Goal: Transaction & Acquisition: Purchase product/service

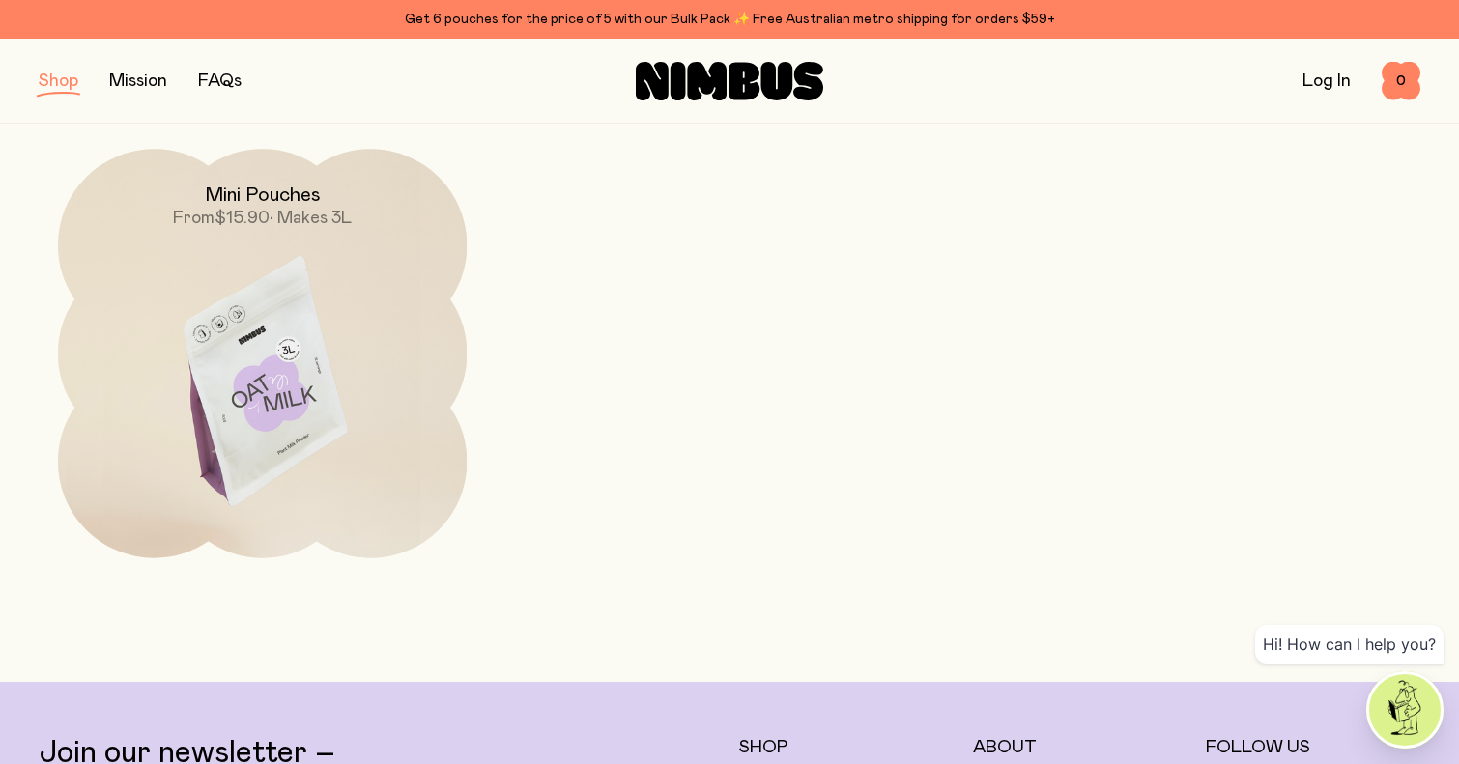
scroll to position [725, 0]
click at [277, 361] on img at bounding box center [262, 388] width 409 height 480
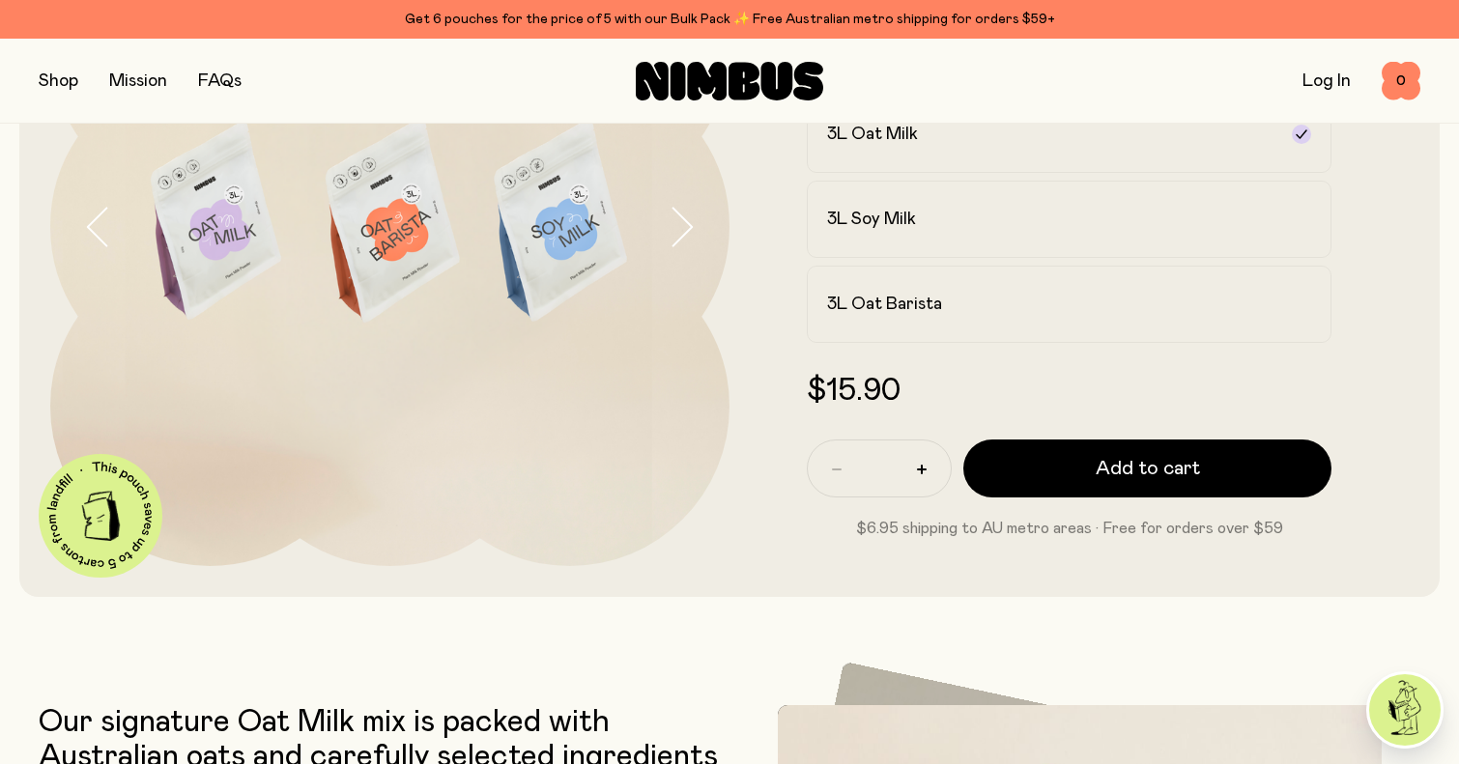
scroll to position [263, 0]
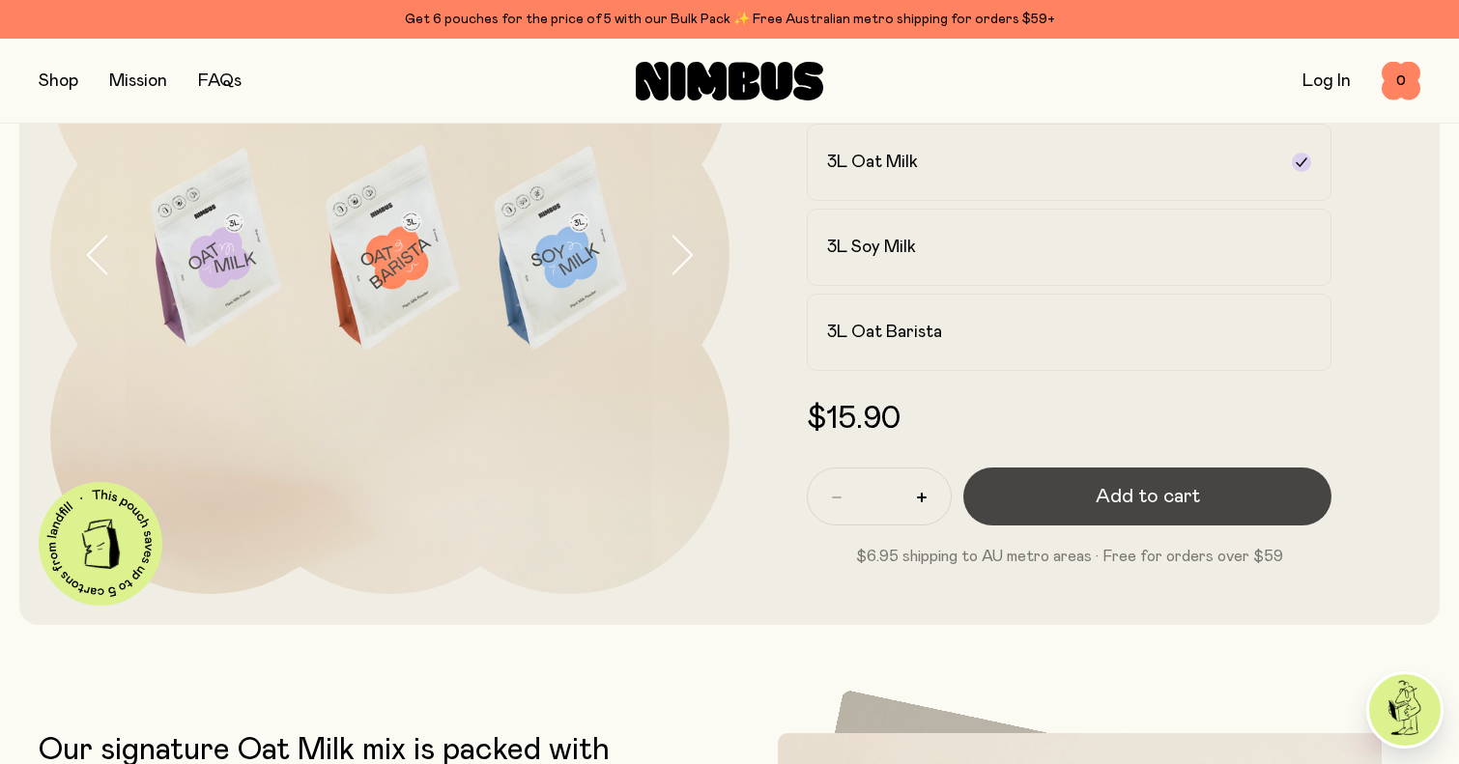
click at [1061, 501] on button "Add to cart" at bounding box center [1147, 497] width 368 height 58
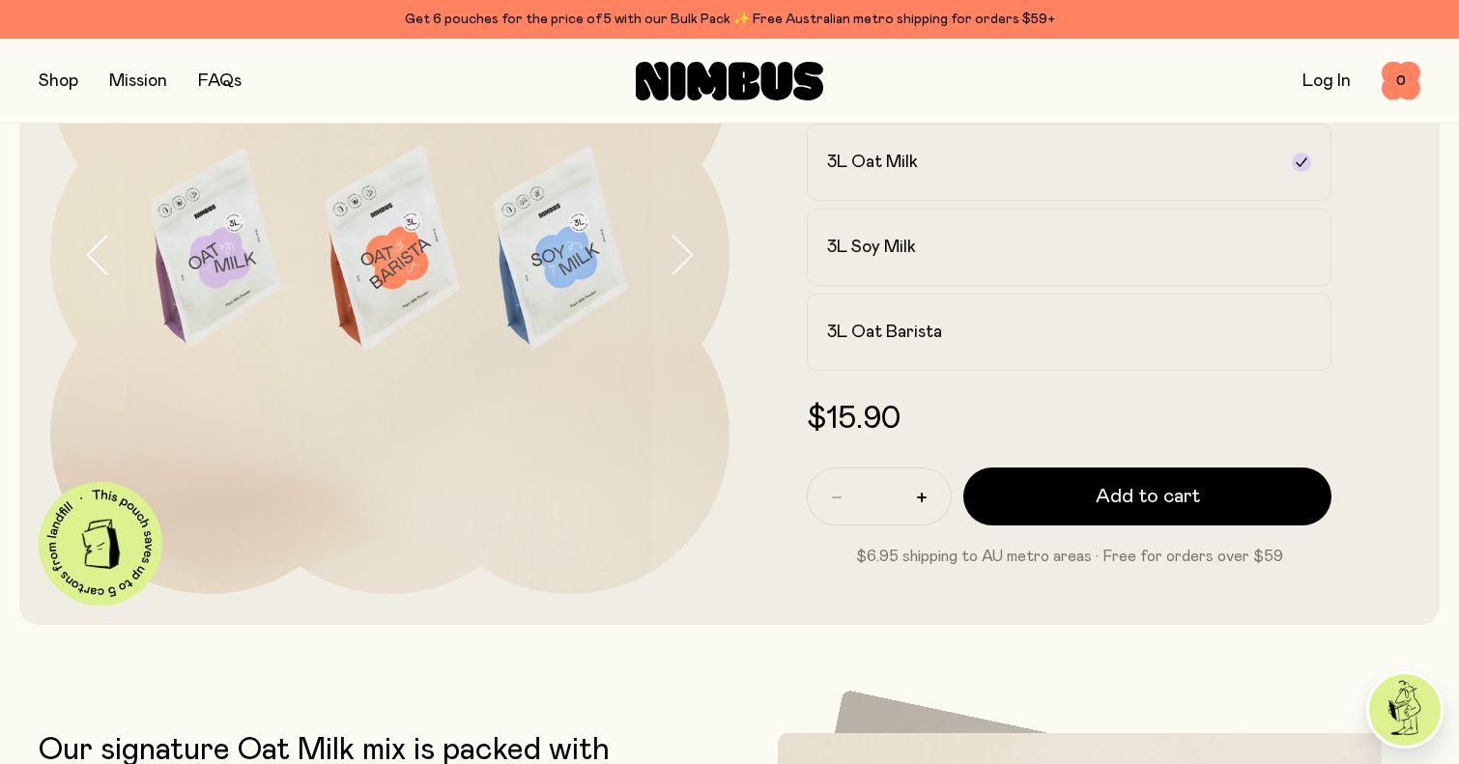
scroll to position [0, 0]
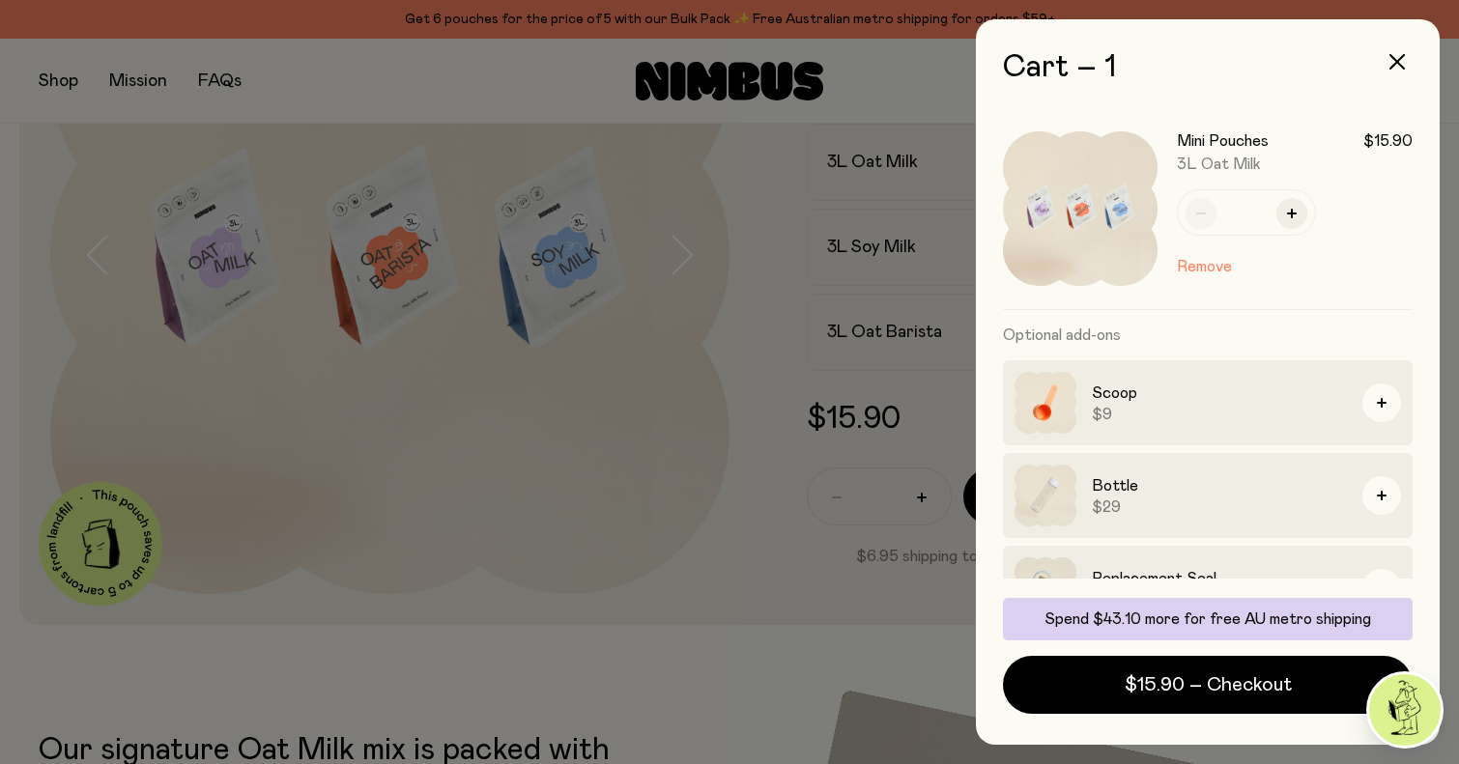
click at [635, 658] on div at bounding box center [729, 382] width 1459 height 764
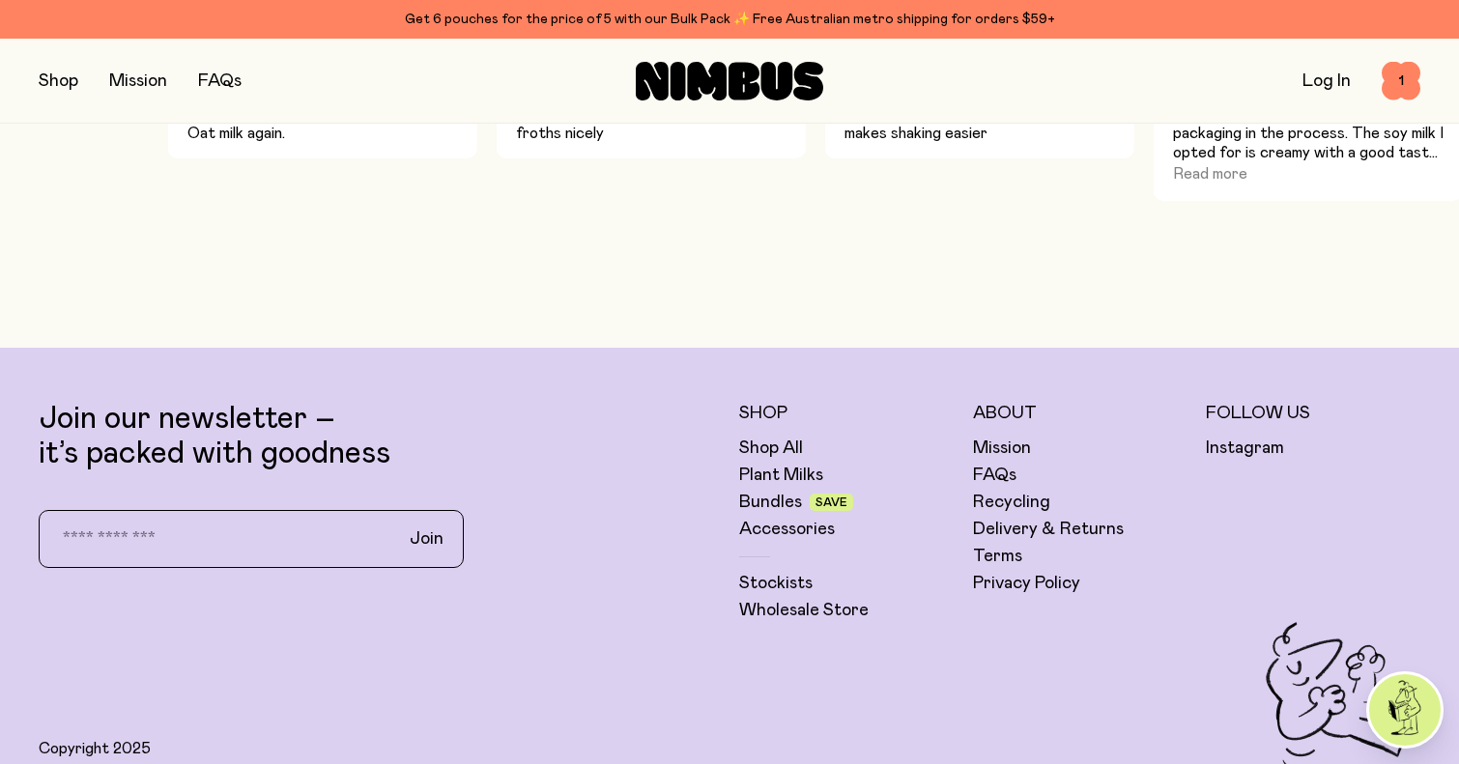
scroll to position [1597, 0]
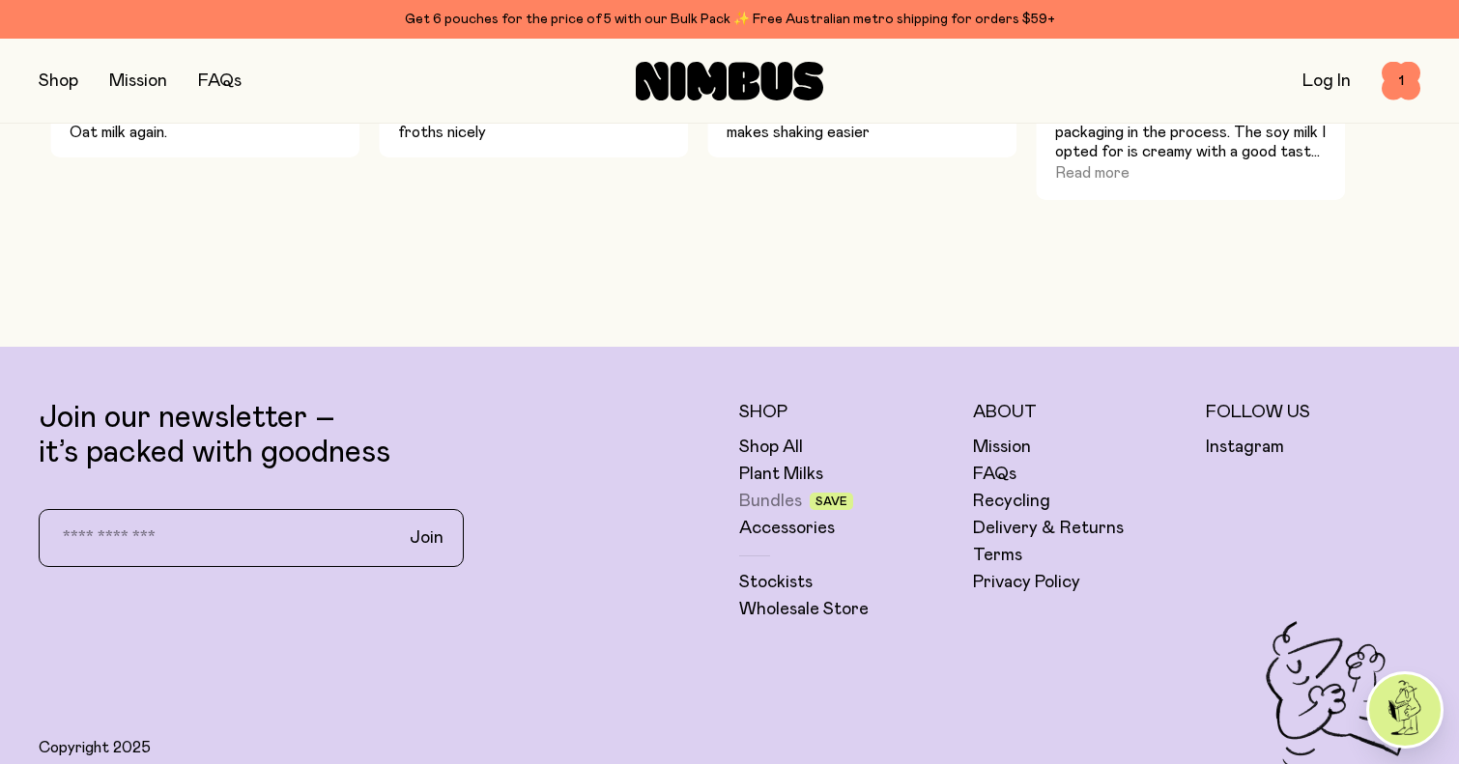
click at [757, 506] on link "Bundles" at bounding box center [770, 501] width 63 height 23
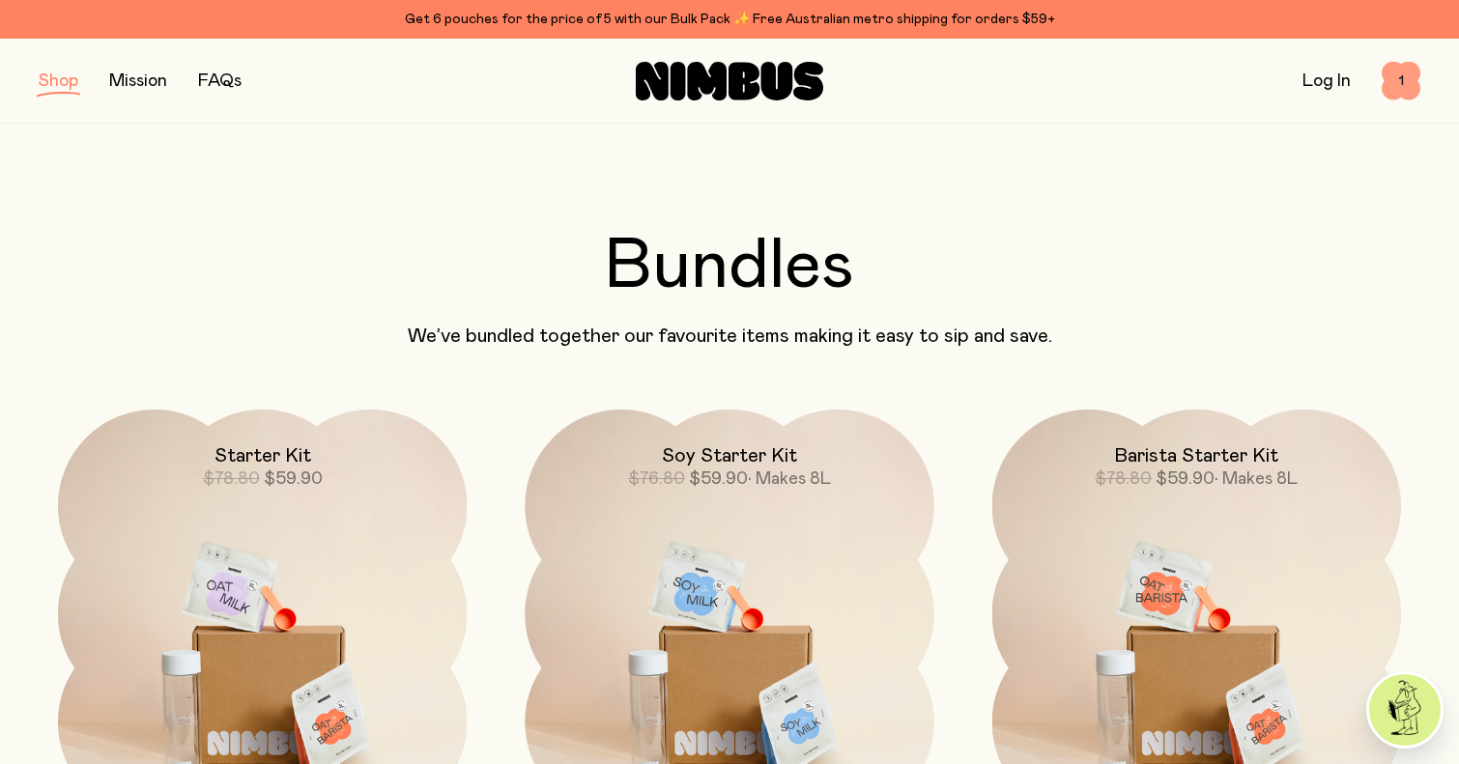
click at [1161, 90] on span "1" at bounding box center [1401, 81] width 39 height 39
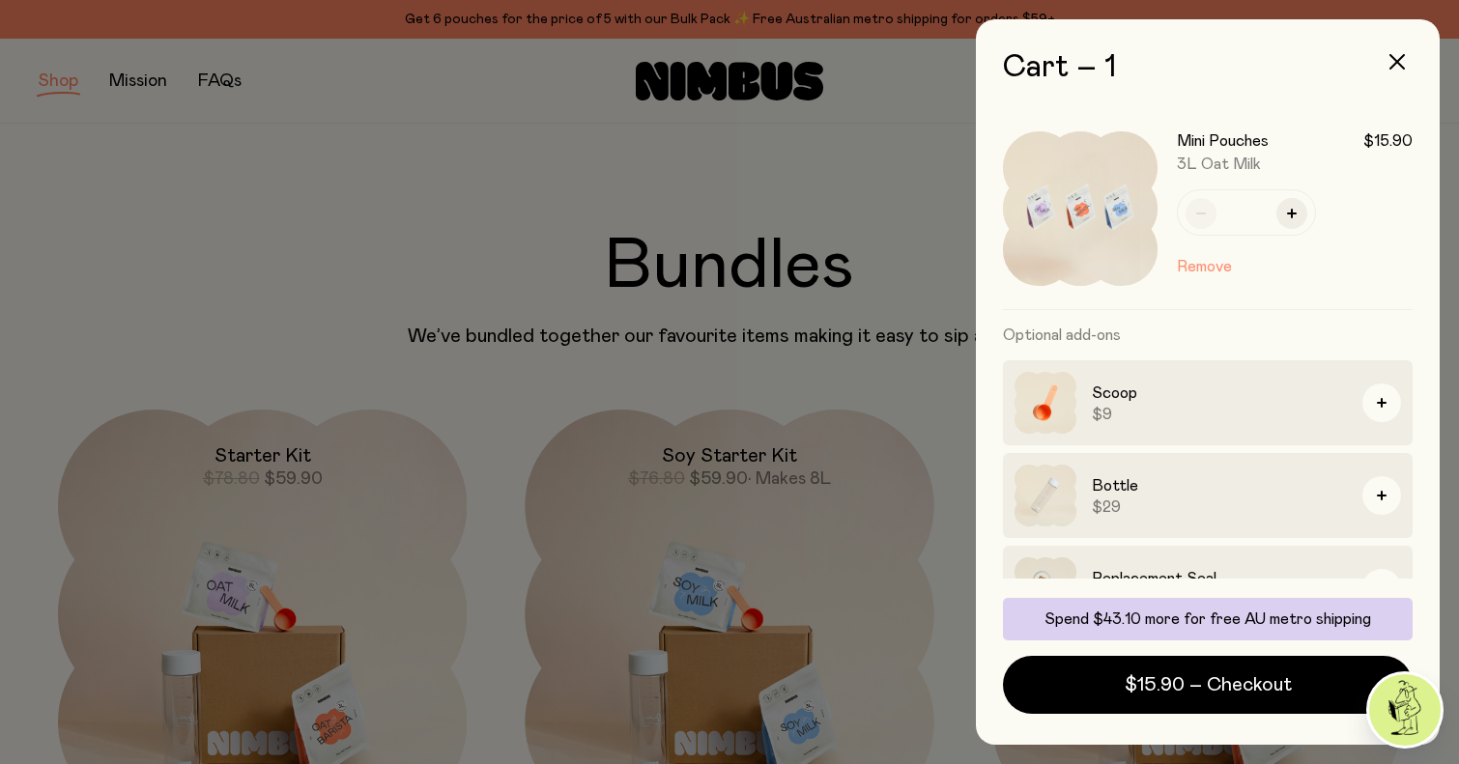
click at [1161, 266] on button "Remove" at bounding box center [1204, 266] width 55 height 23
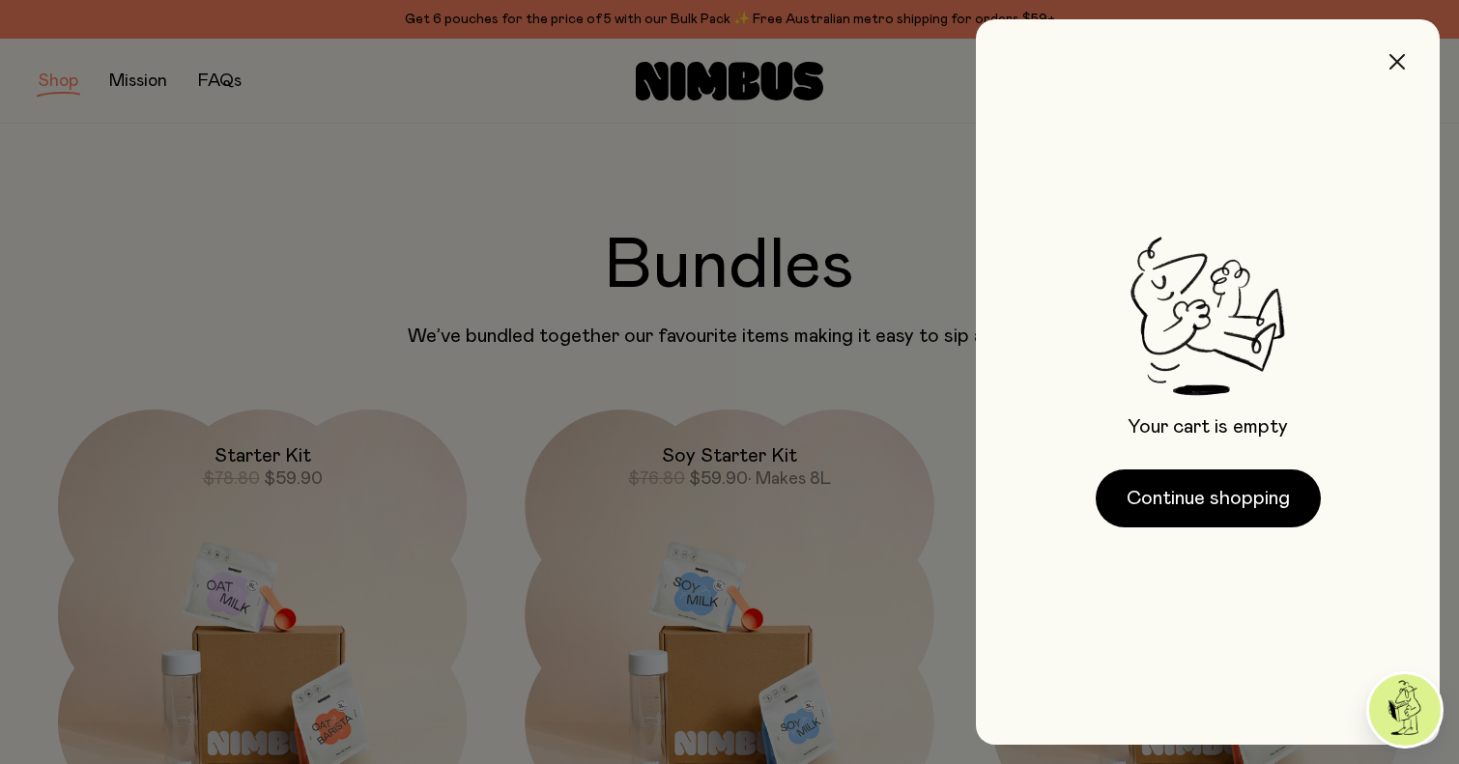
click at [1161, 61] on icon "button" at bounding box center [1396, 61] width 15 height 15
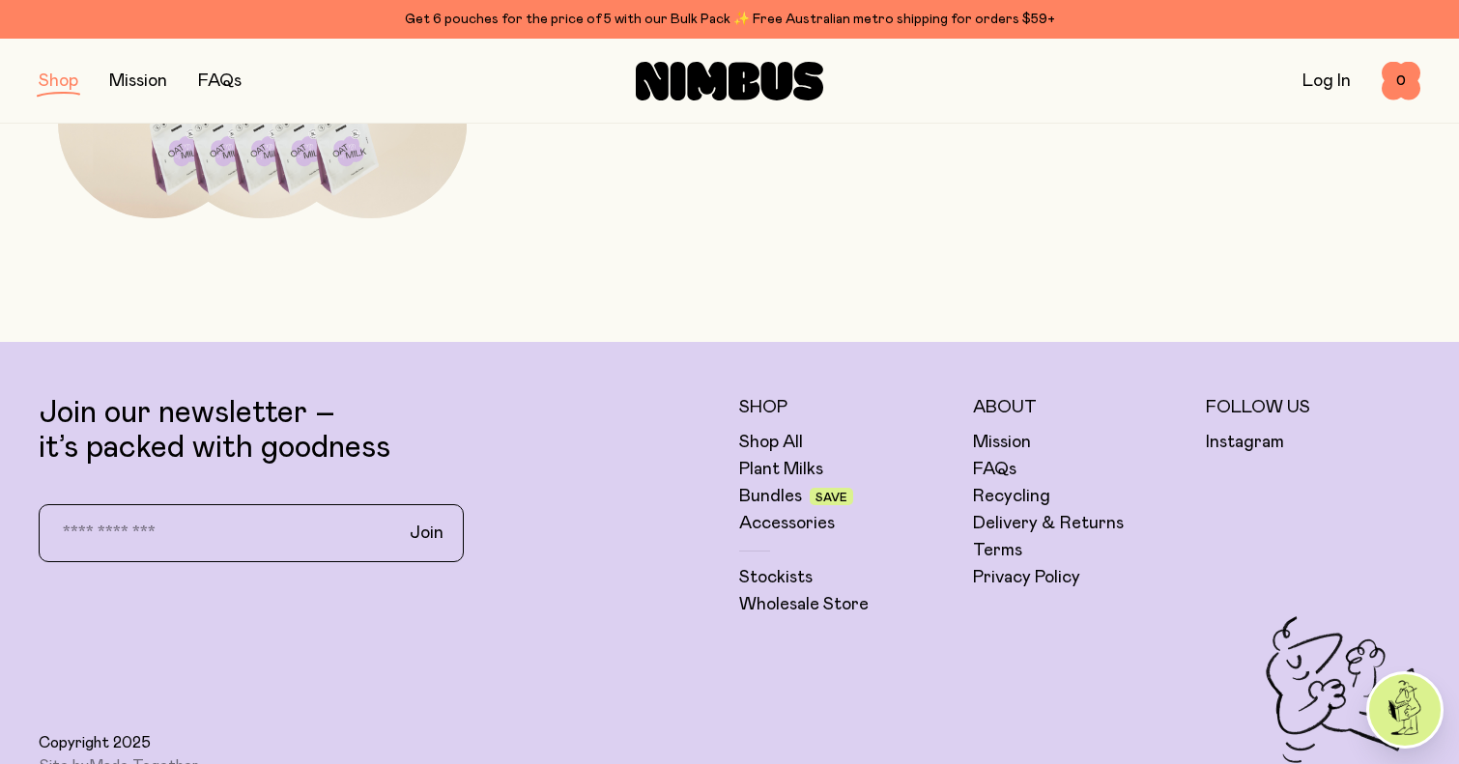
scroll to position [1873, 0]
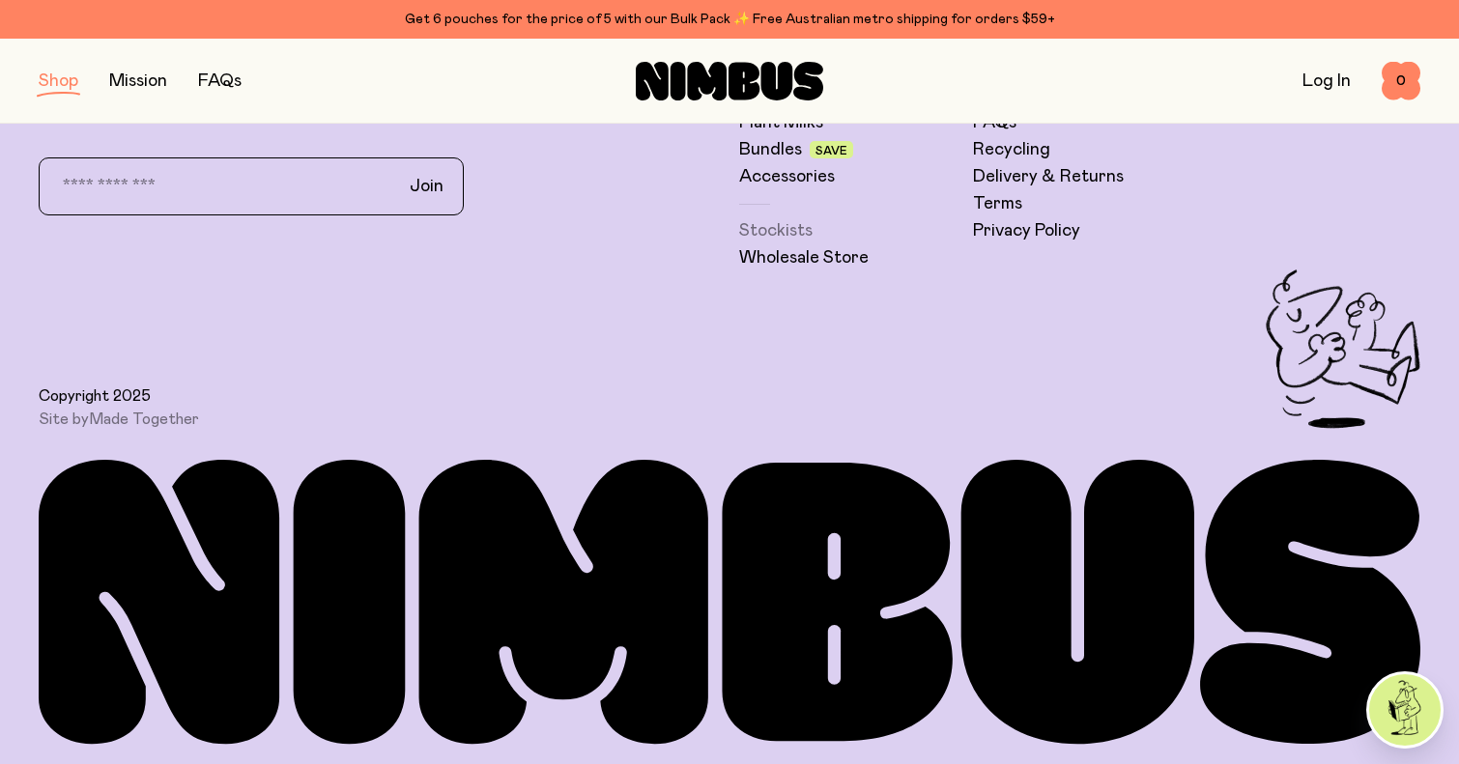
click at [751, 237] on link "Stockists" at bounding box center [775, 230] width 73 height 23
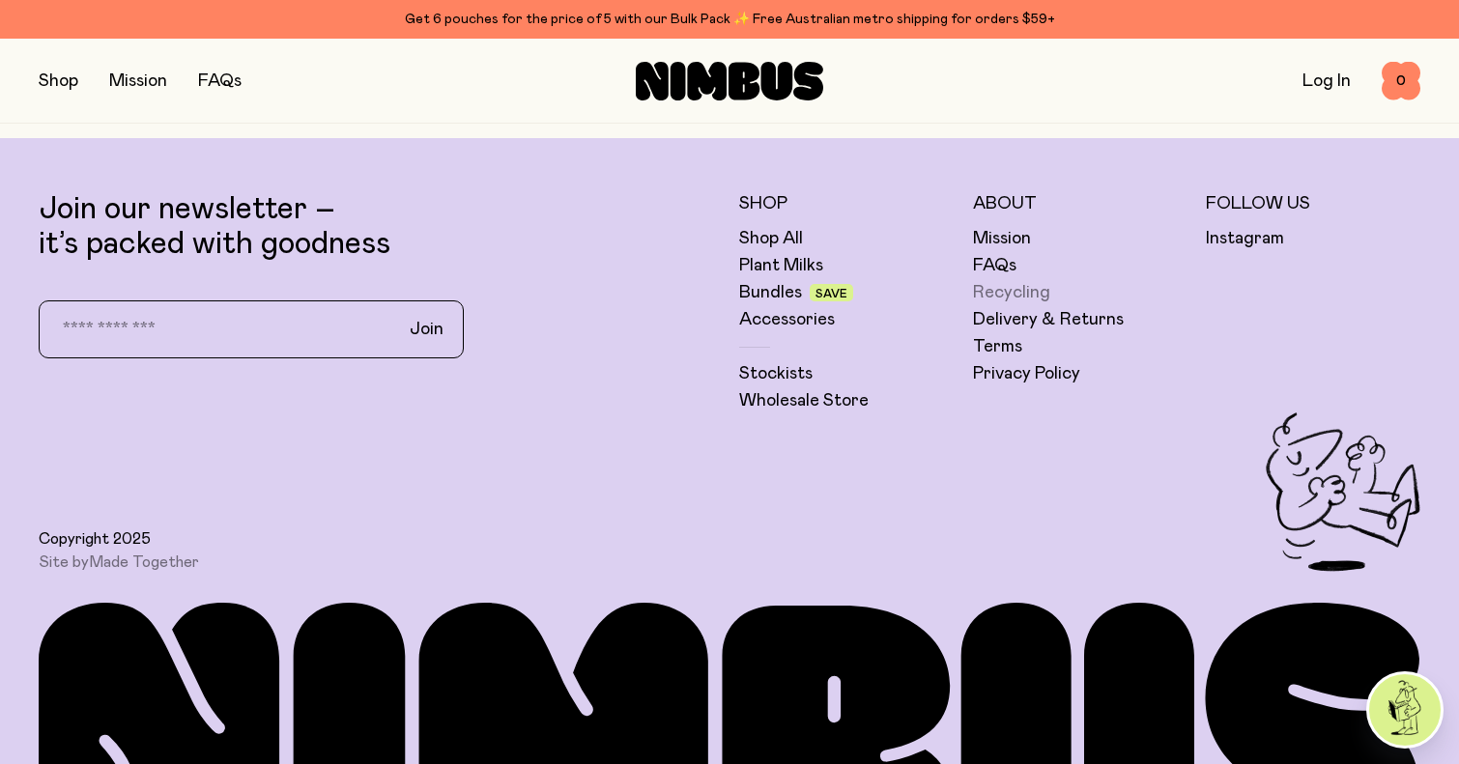
scroll to position [5539, 0]
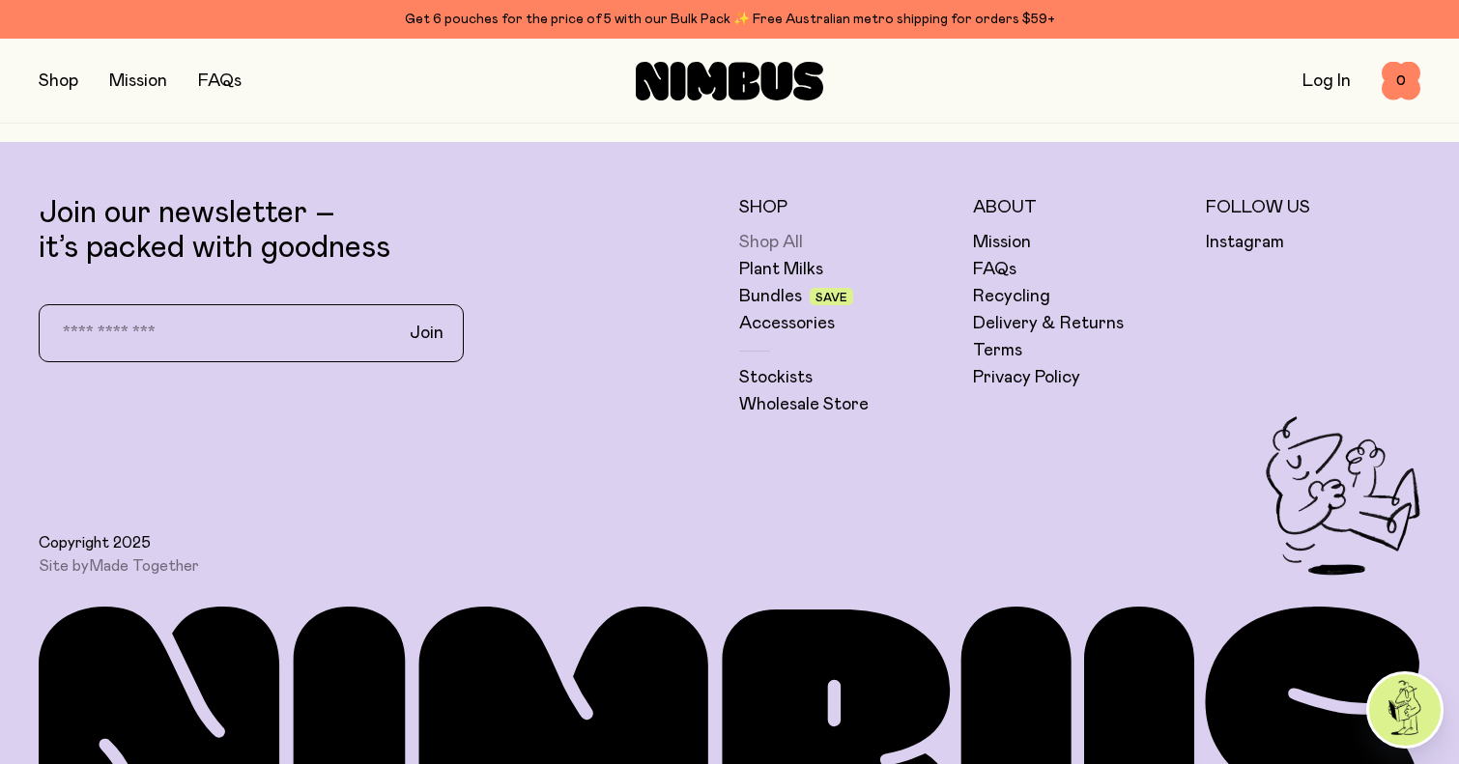
click at [766, 246] on link "Shop All" at bounding box center [771, 242] width 64 height 23
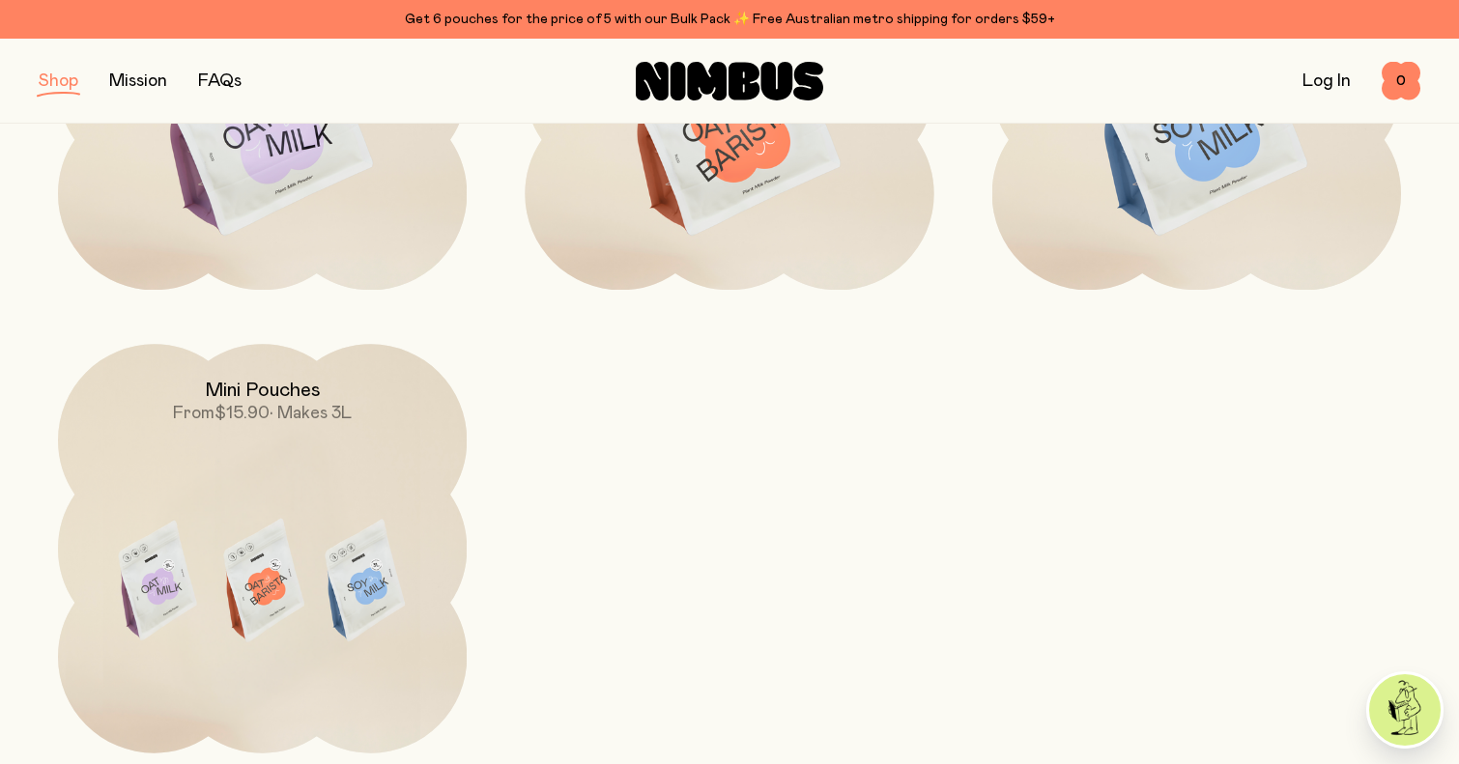
scroll to position [521, 0]
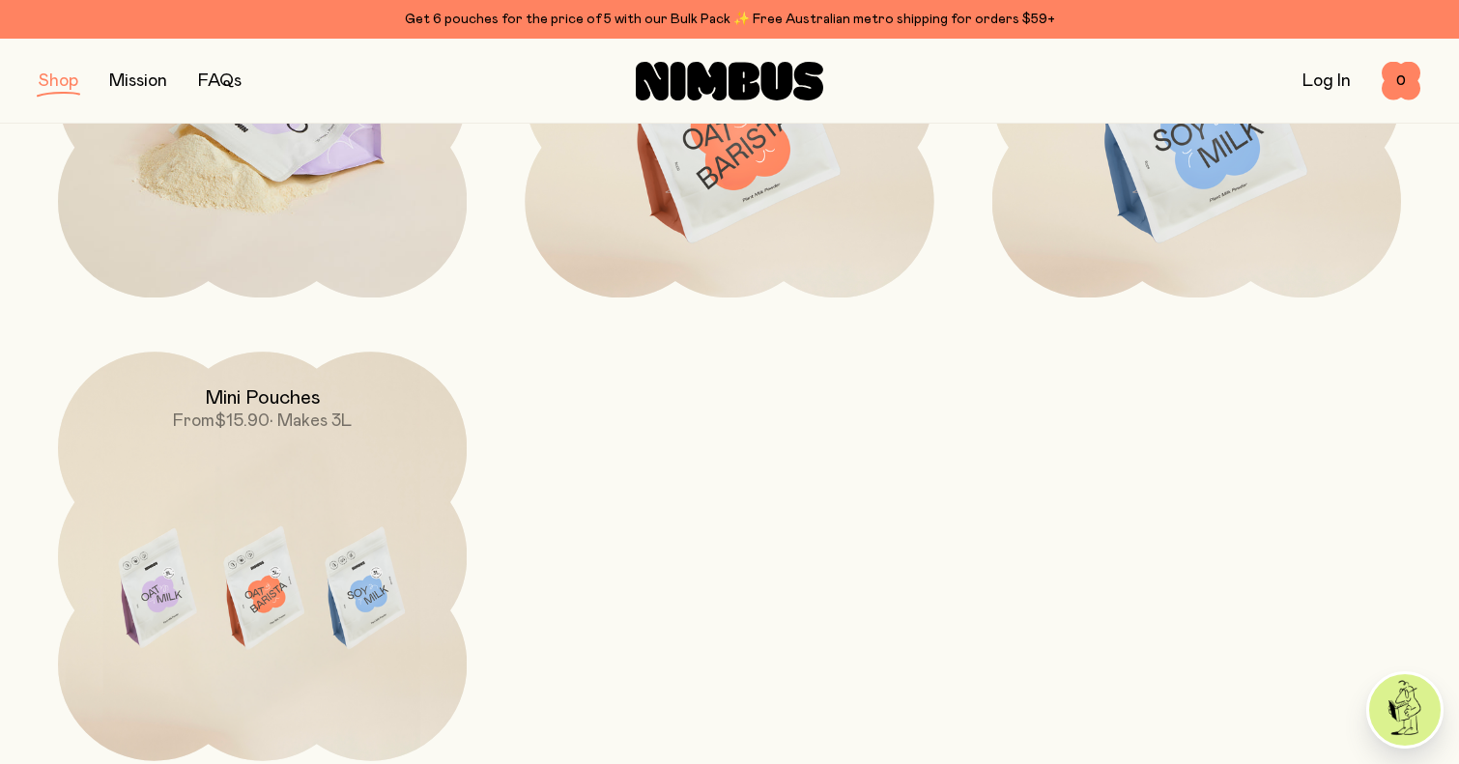
click at [243, 243] on img at bounding box center [262, 129] width 409 height 480
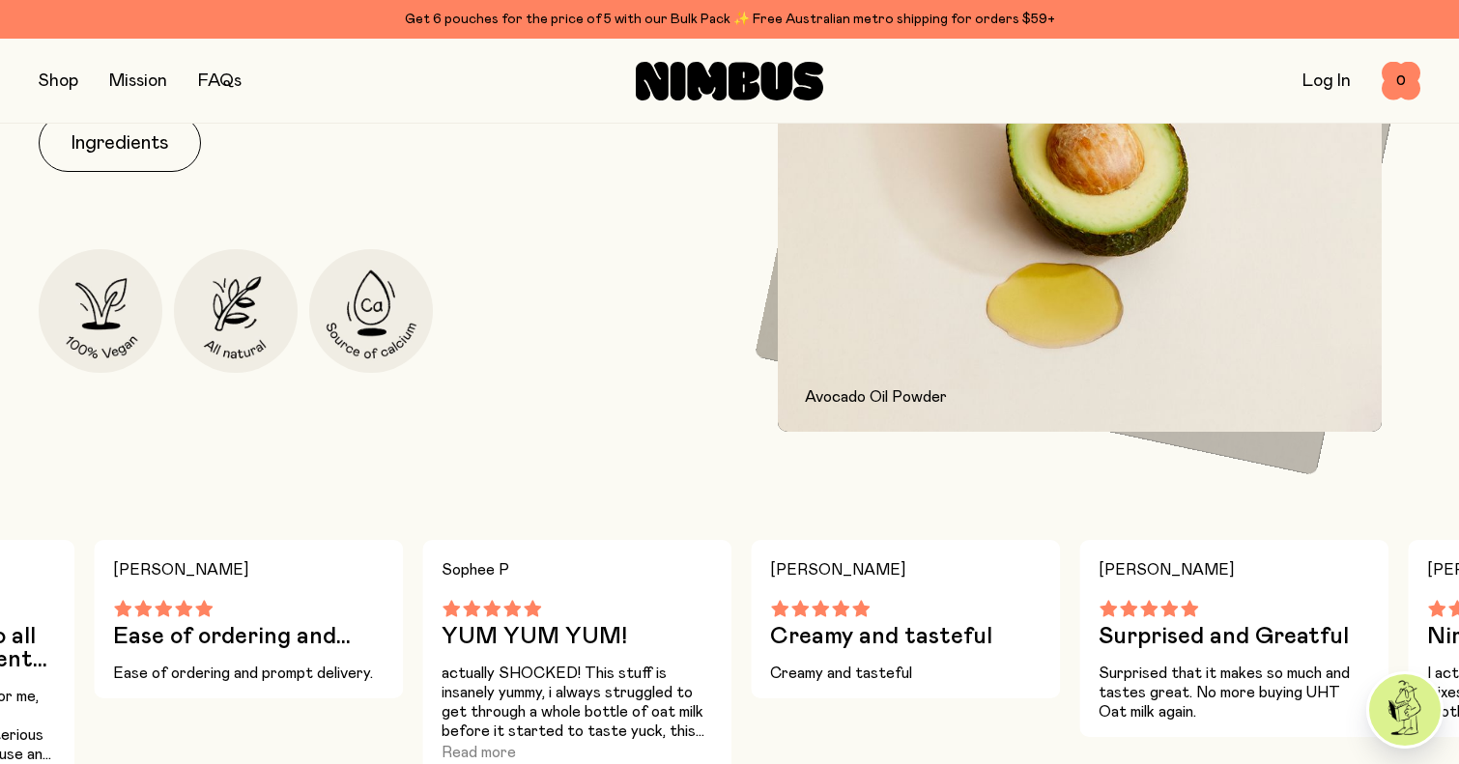
scroll to position [1014, 0]
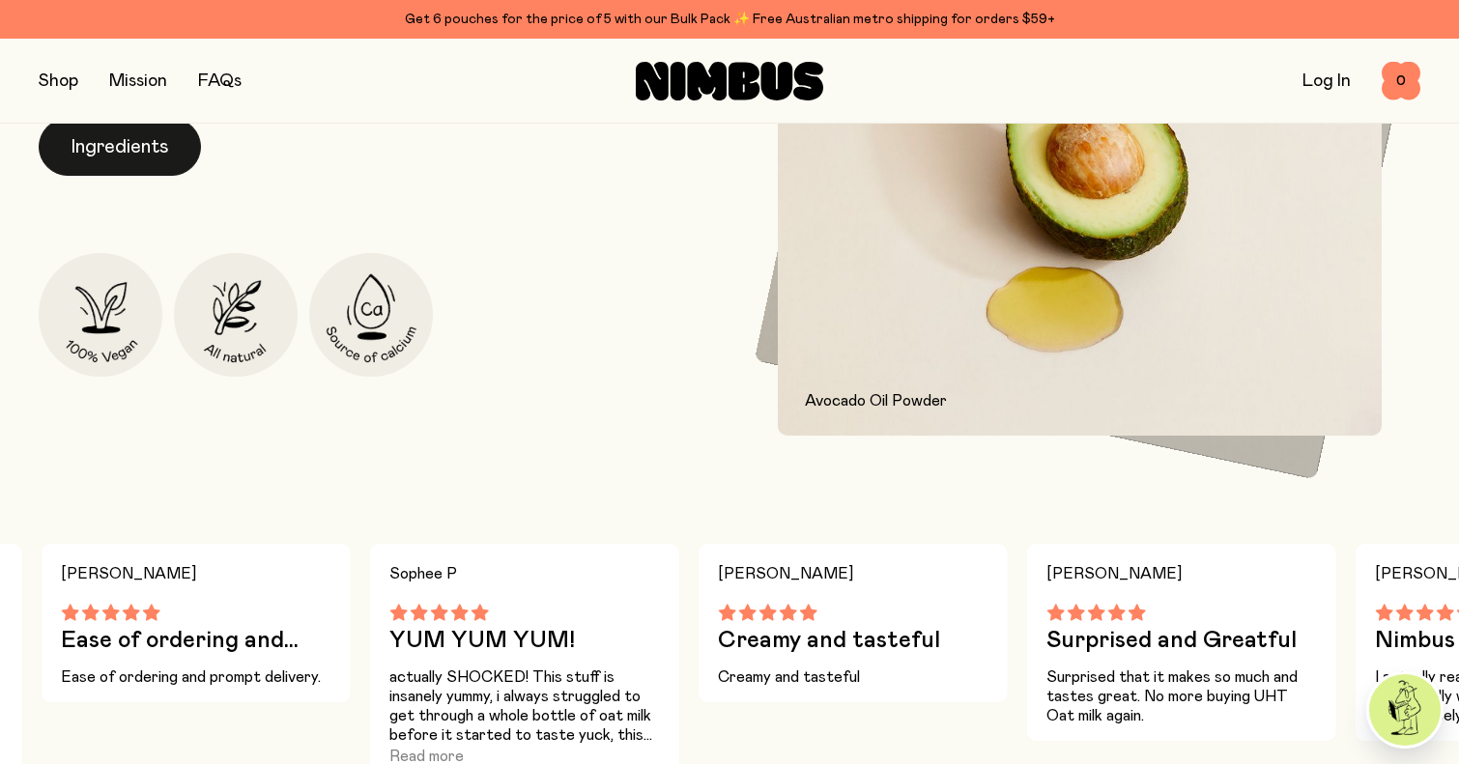
click at [154, 133] on button "Ingredients" at bounding box center [120, 147] width 162 height 58
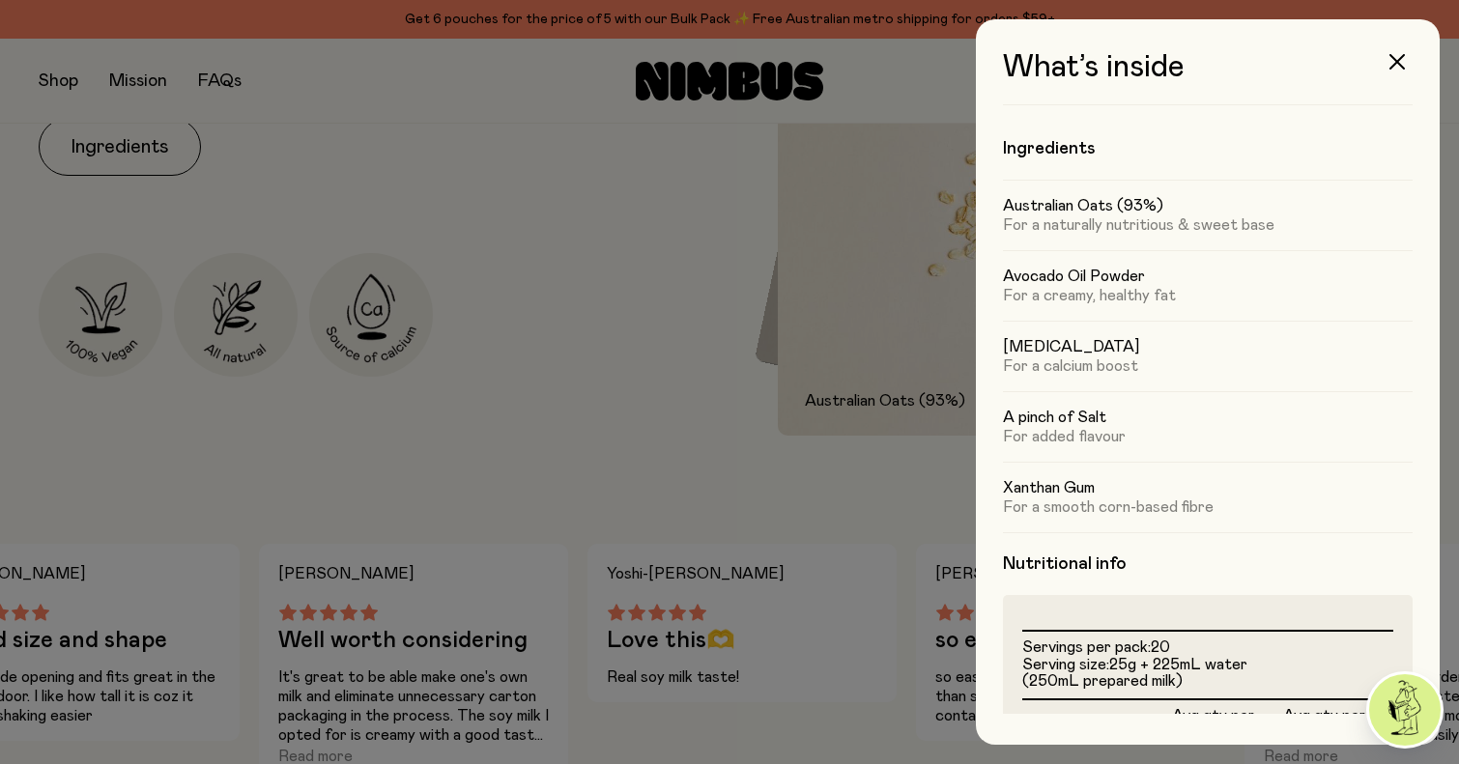
scroll to position [0, 0]
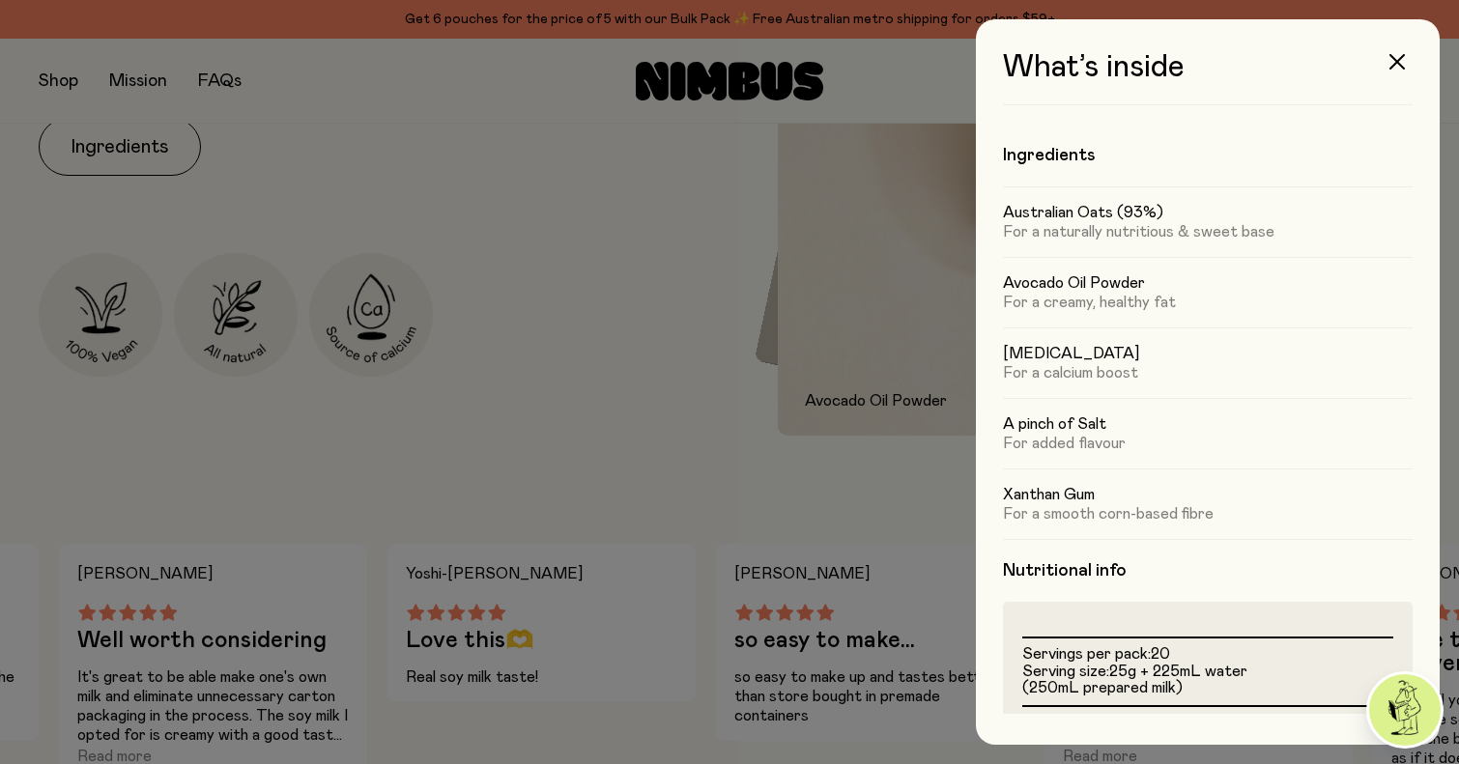
click at [533, 415] on div at bounding box center [729, 382] width 1459 height 764
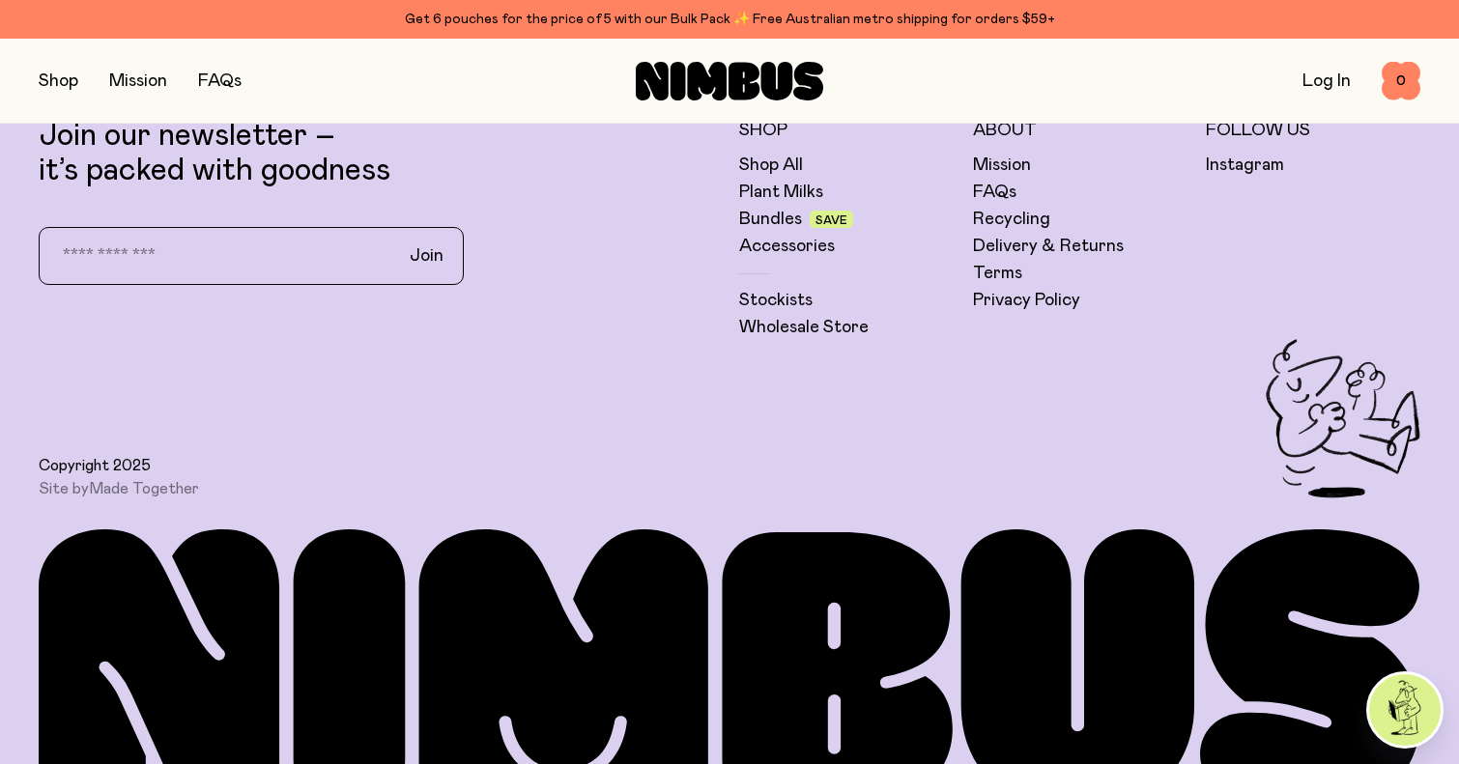
scroll to position [4976, 0]
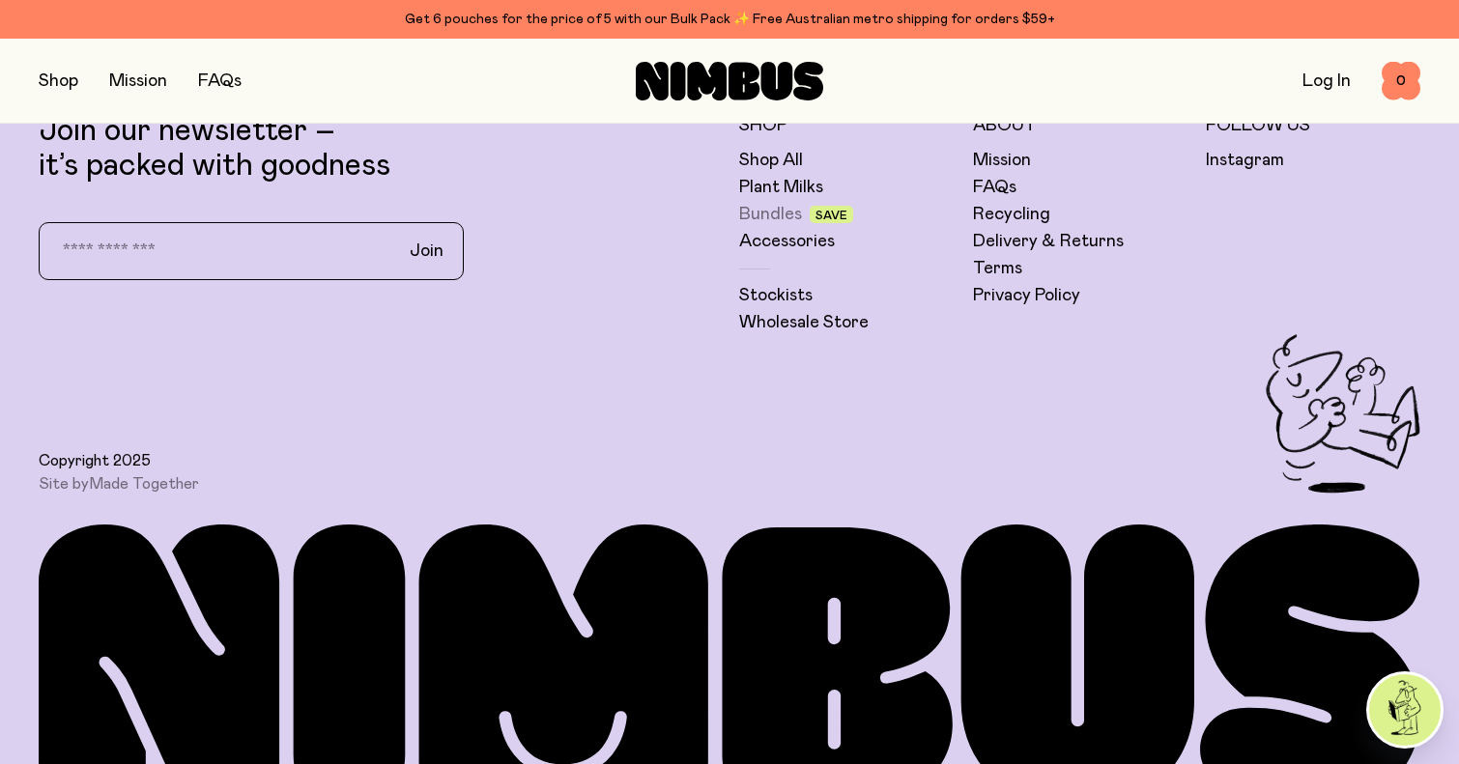
click at [766, 210] on link "Bundles" at bounding box center [770, 214] width 63 height 23
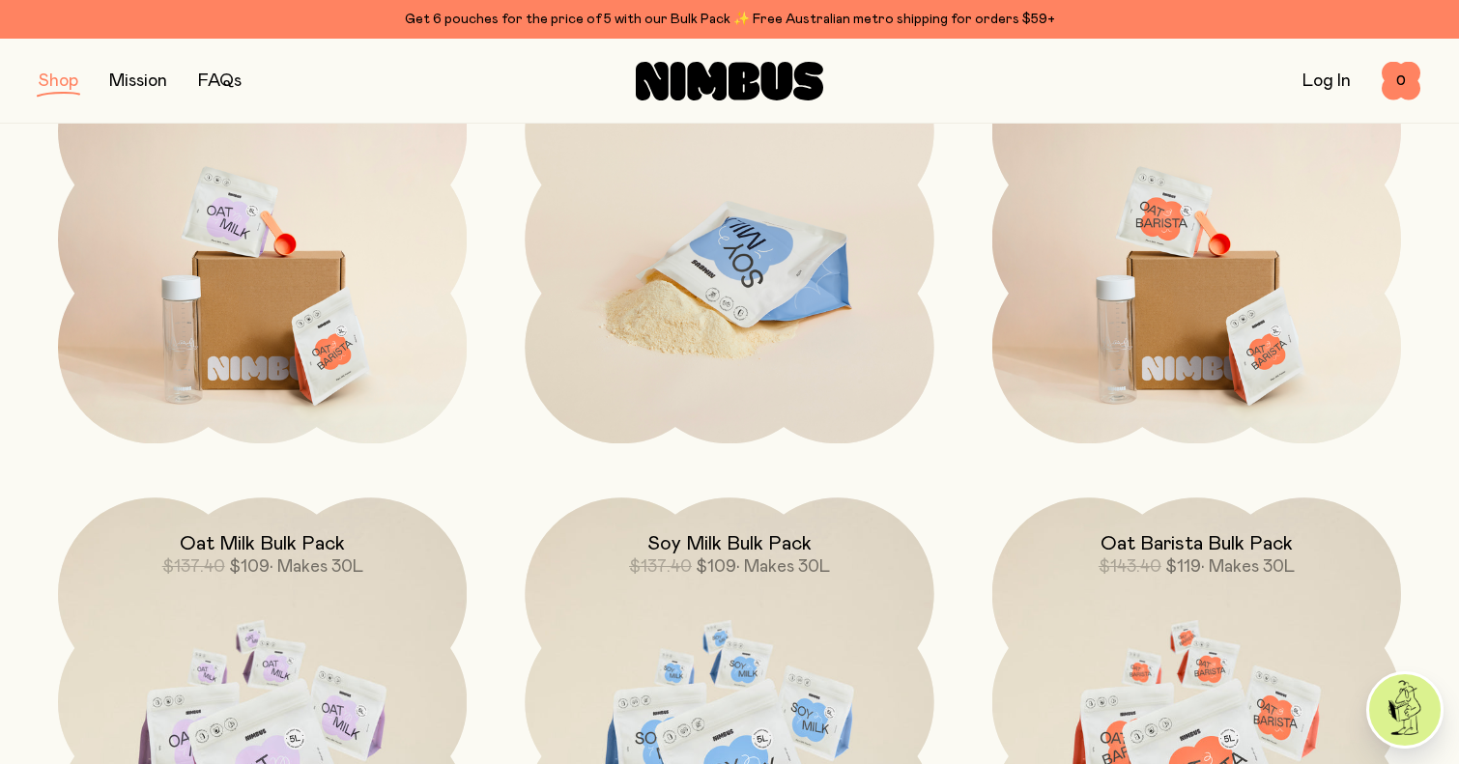
scroll to position [371, 0]
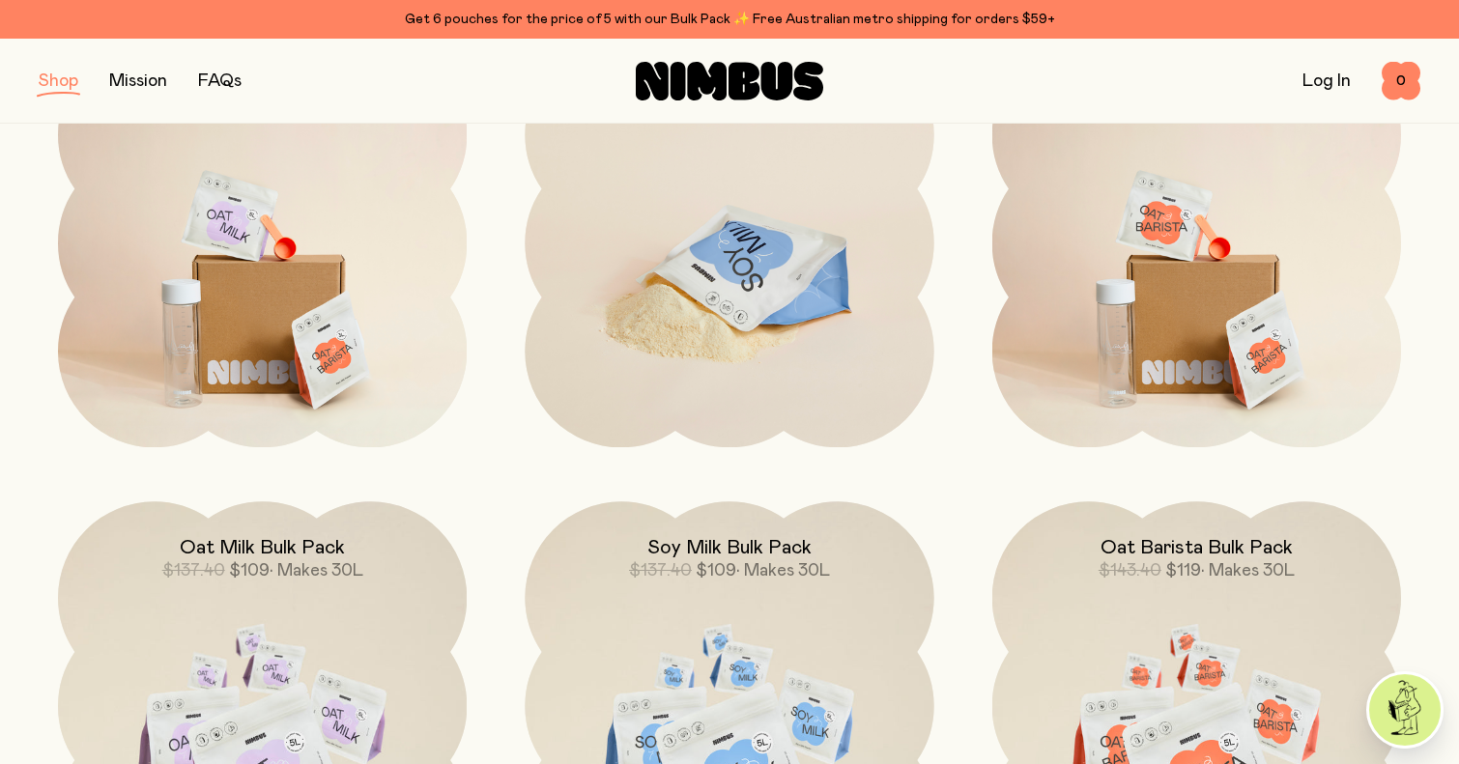
click at [669, 308] on img at bounding box center [729, 279] width 409 height 480
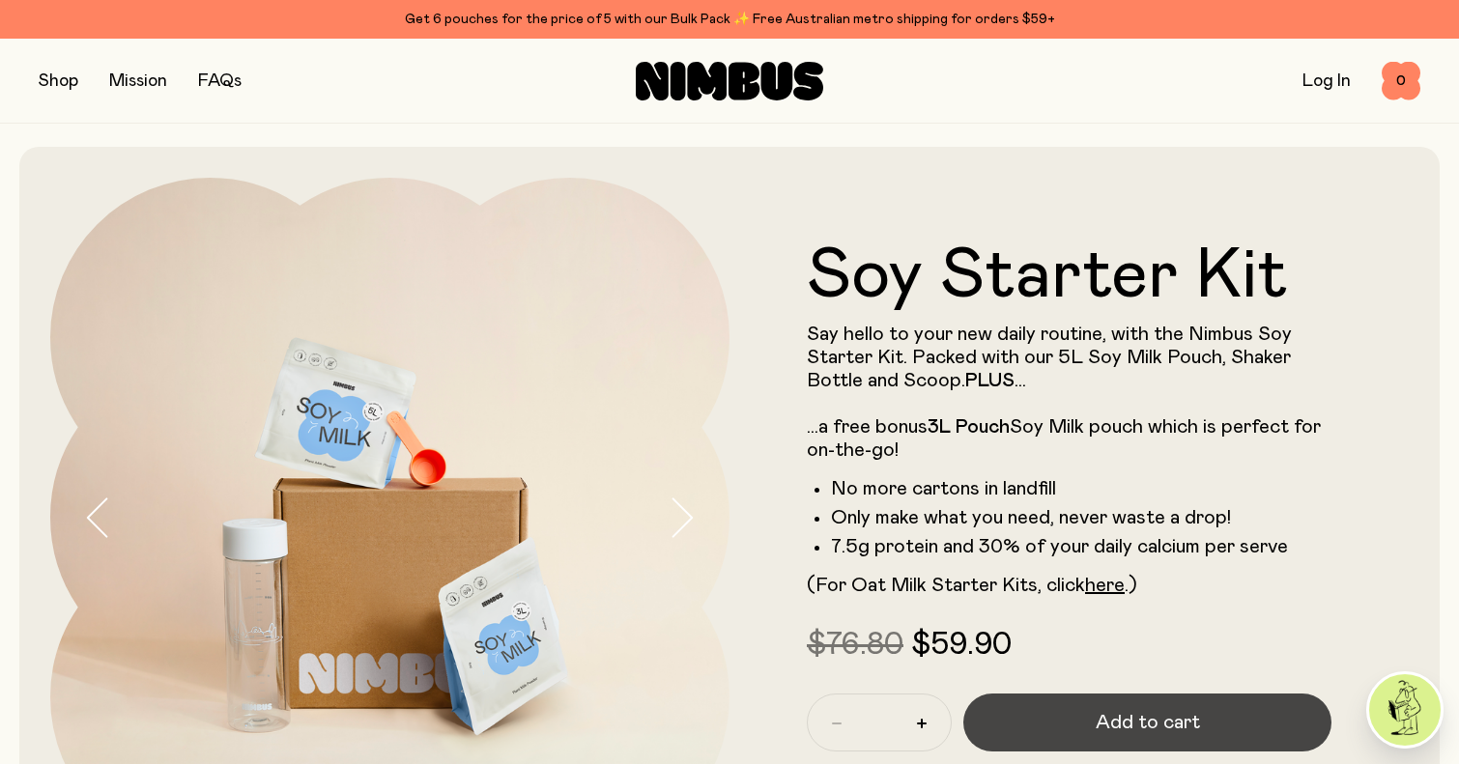
click at [1093, 715] on button "Add to cart" at bounding box center [1147, 723] width 368 height 58
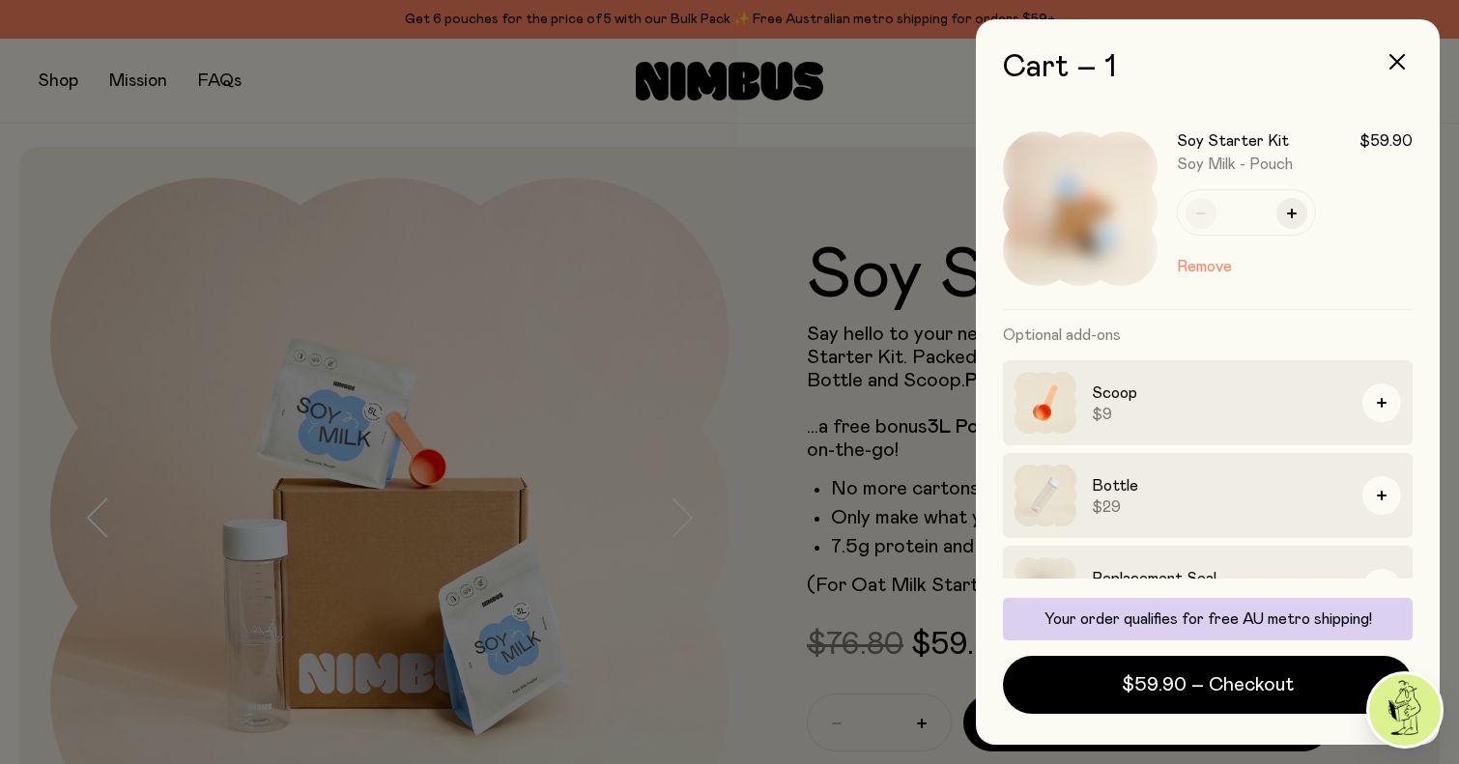
scroll to position [52, 0]
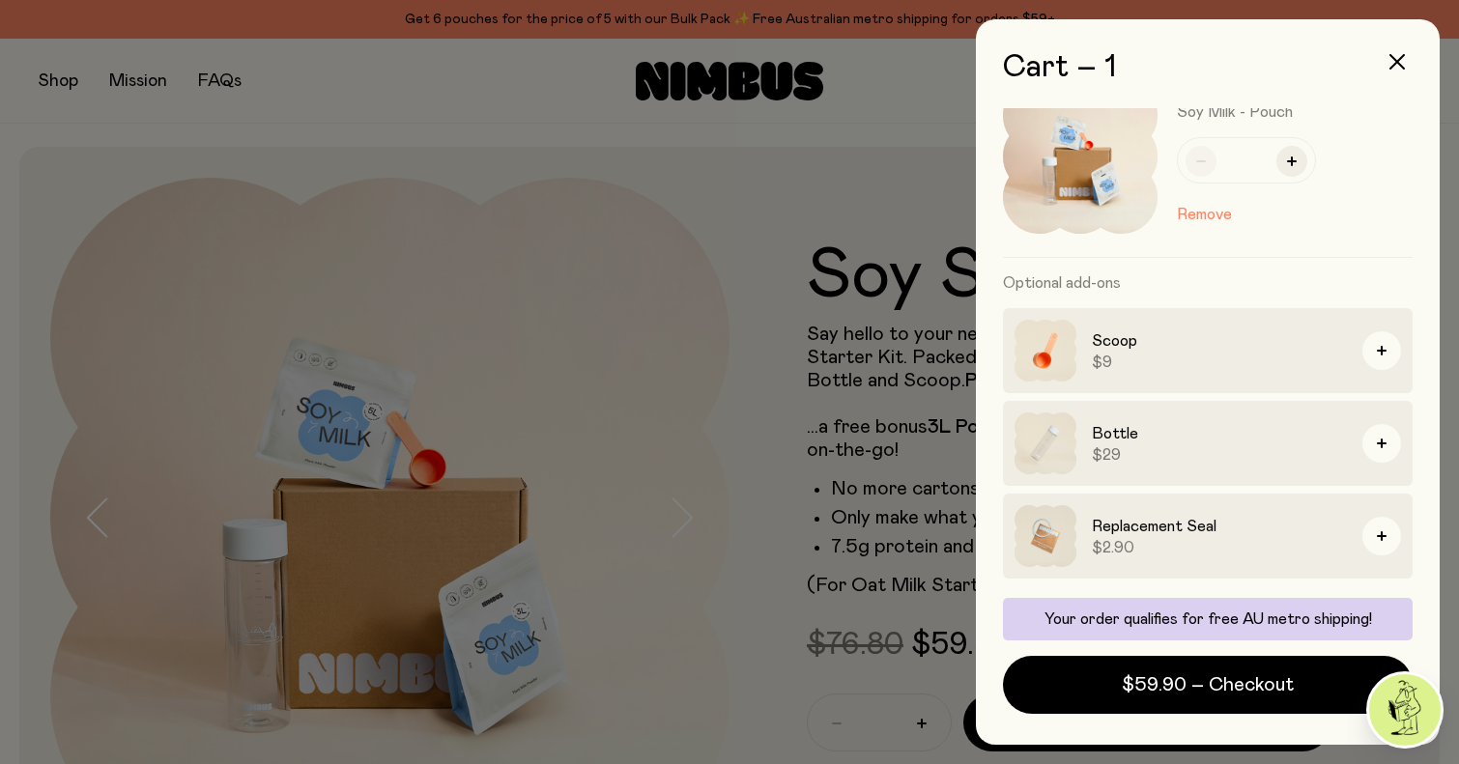
click at [753, 315] on div at bounding box center [729, 382] width 1459 height 764
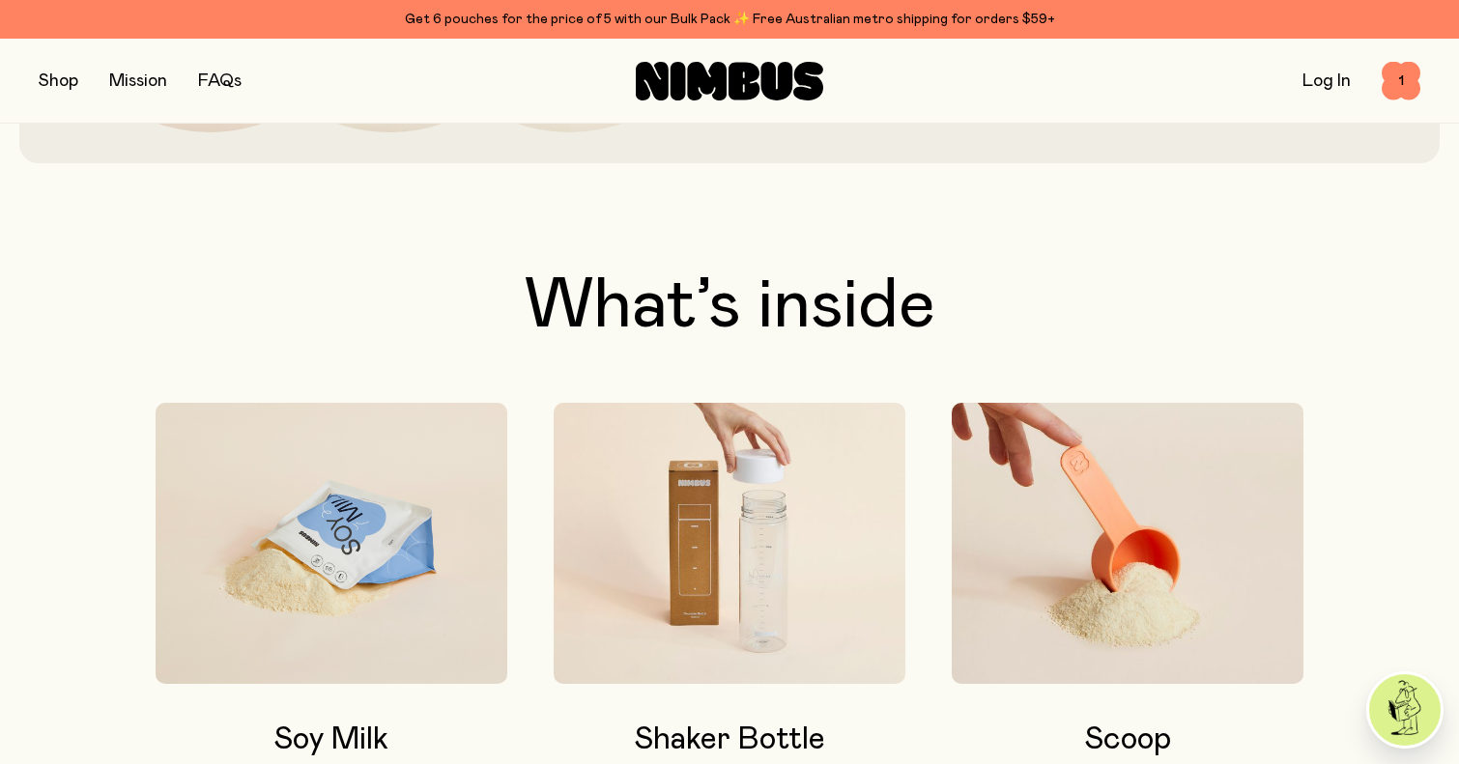
scroll to position [701, 0]
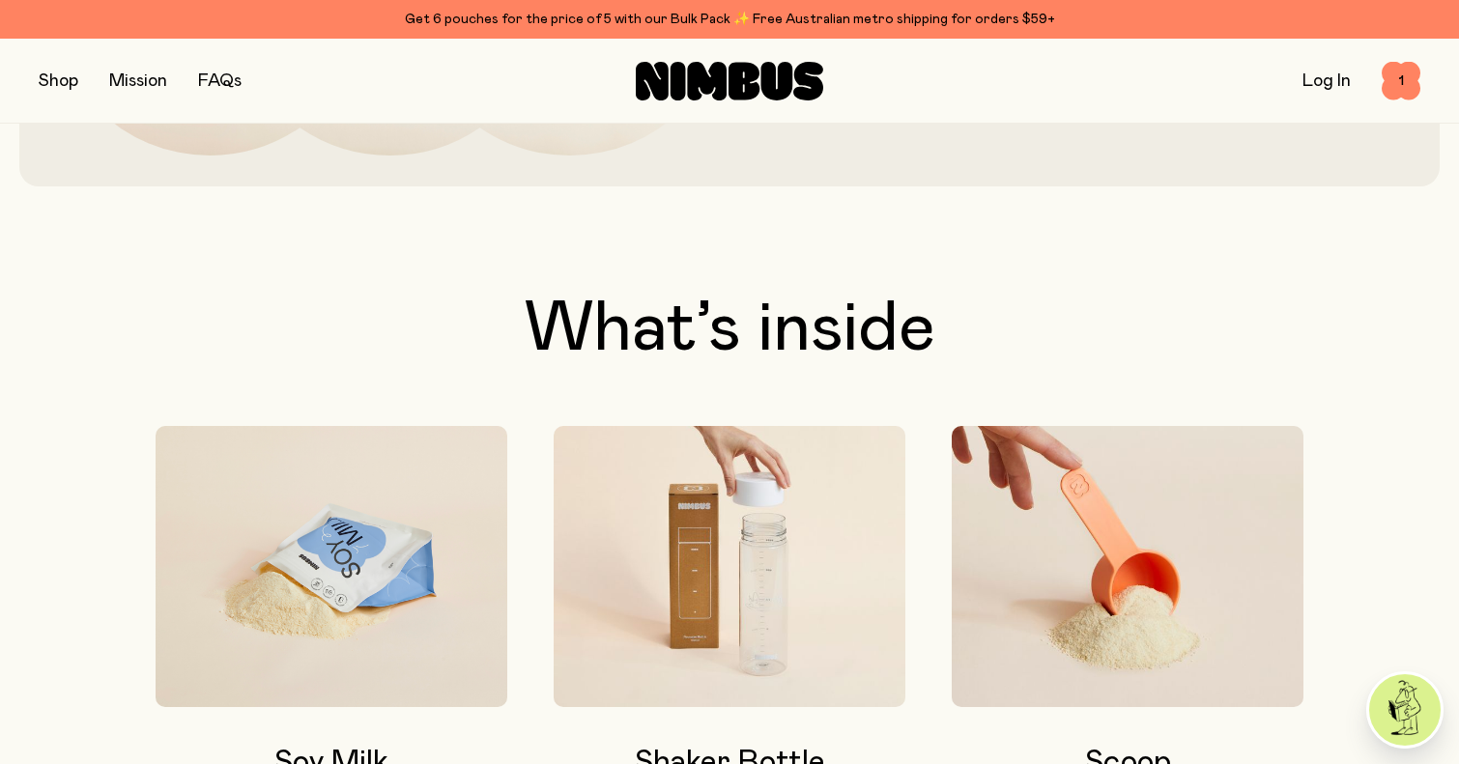
click at [49, 77] on button "button" at bounding box center [59, 81] width 40 height 27
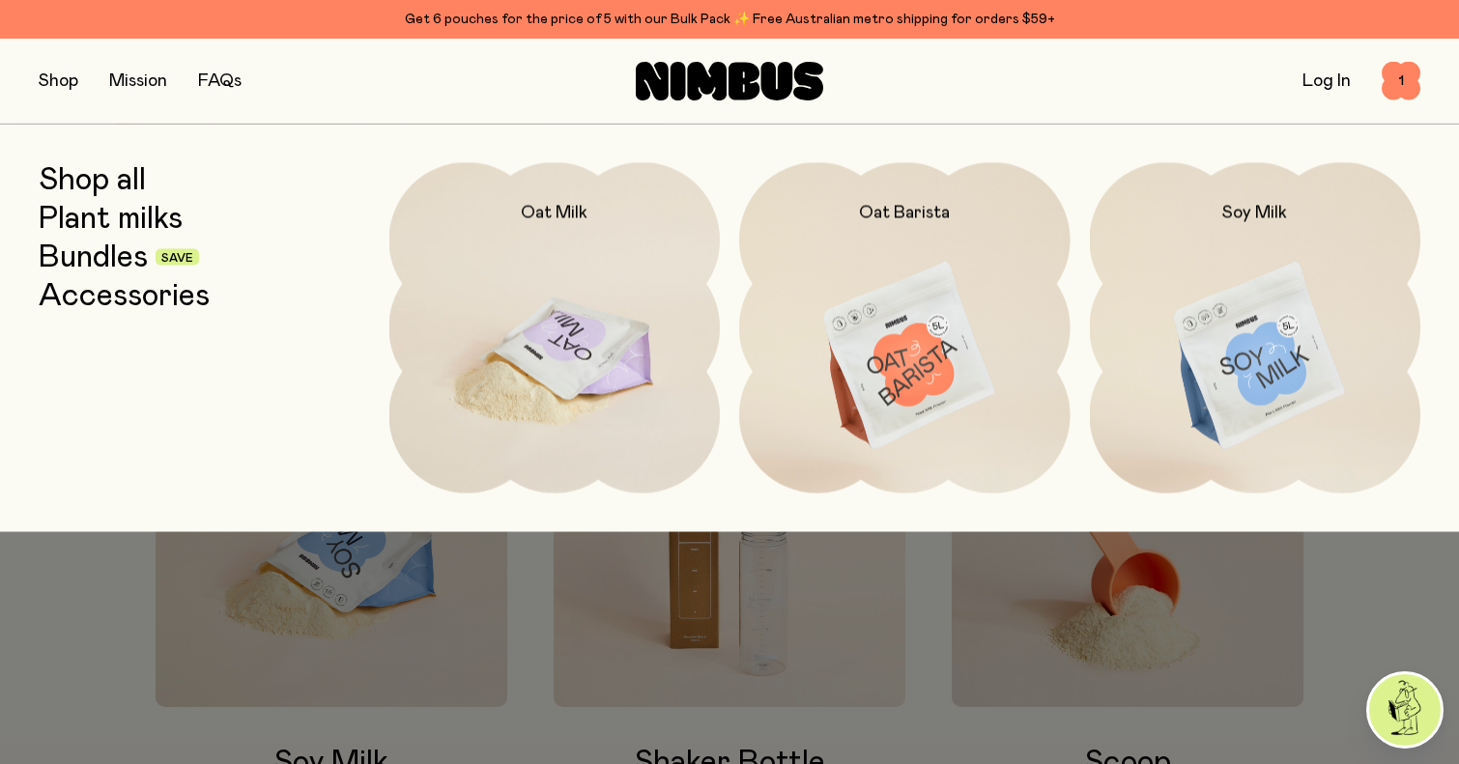
click at [489, 287] on img at bounding box center [554, 356] width 331 height 388
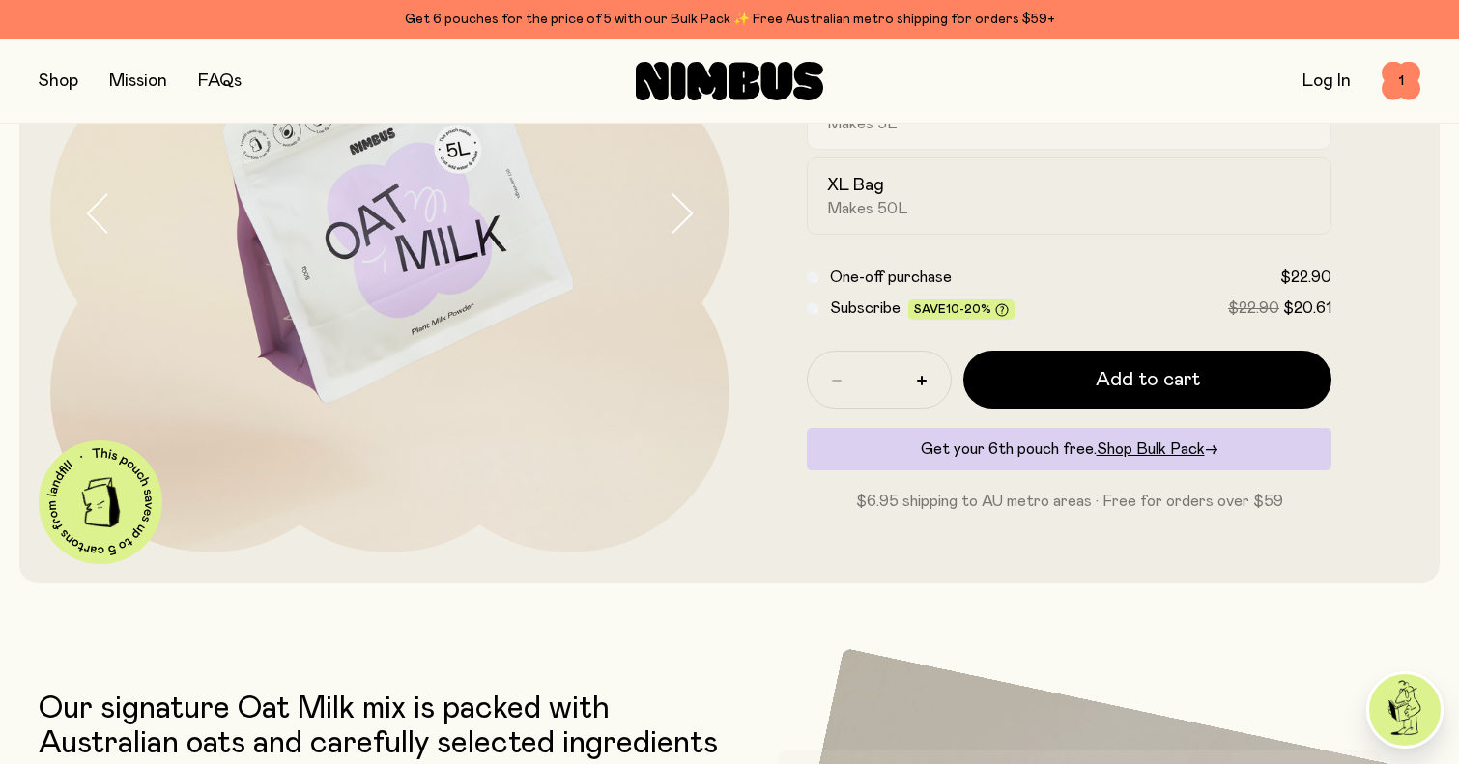
scroll to position [333, 0]
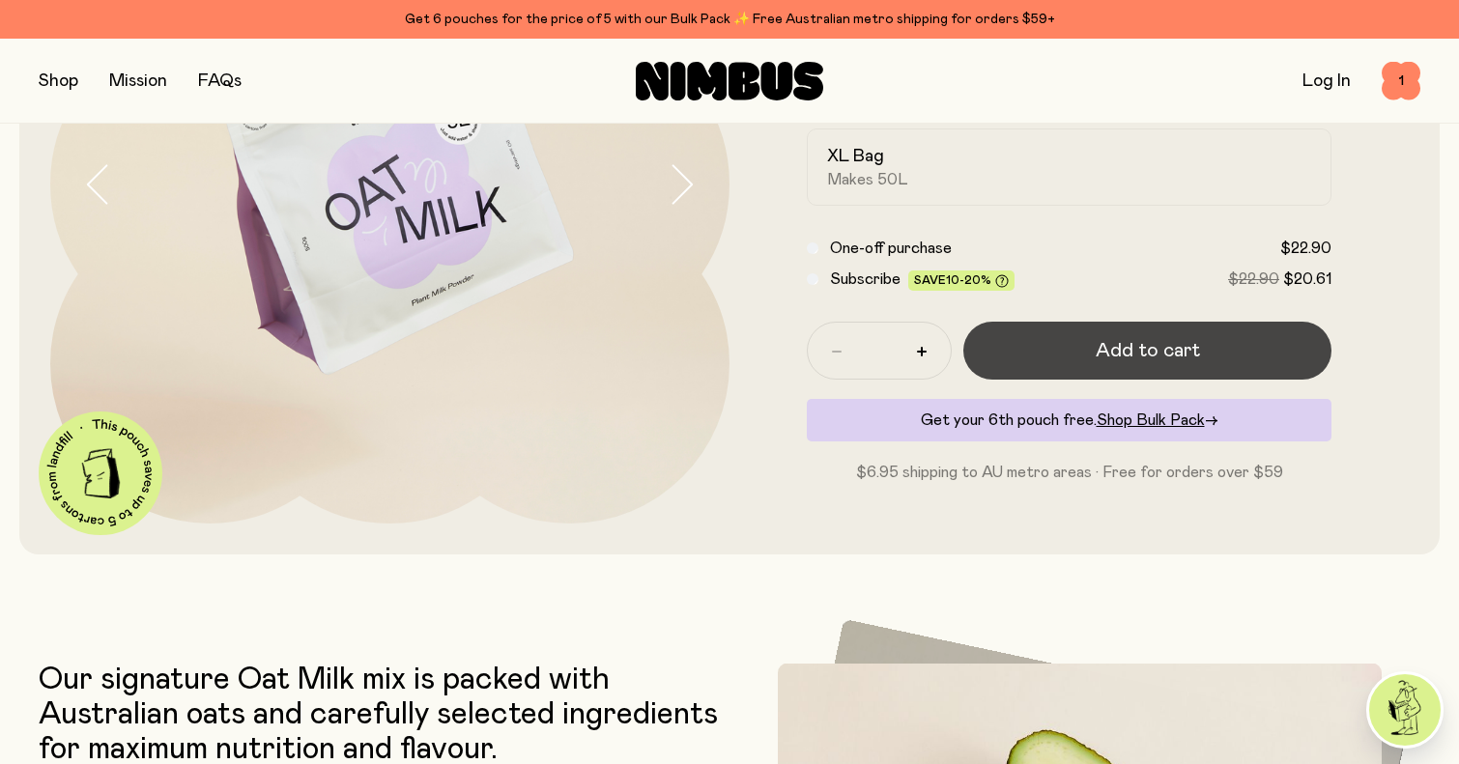
click at [1099, 357] on span "Add to cart" at bounding box center [1148, 350] width 104 height 27
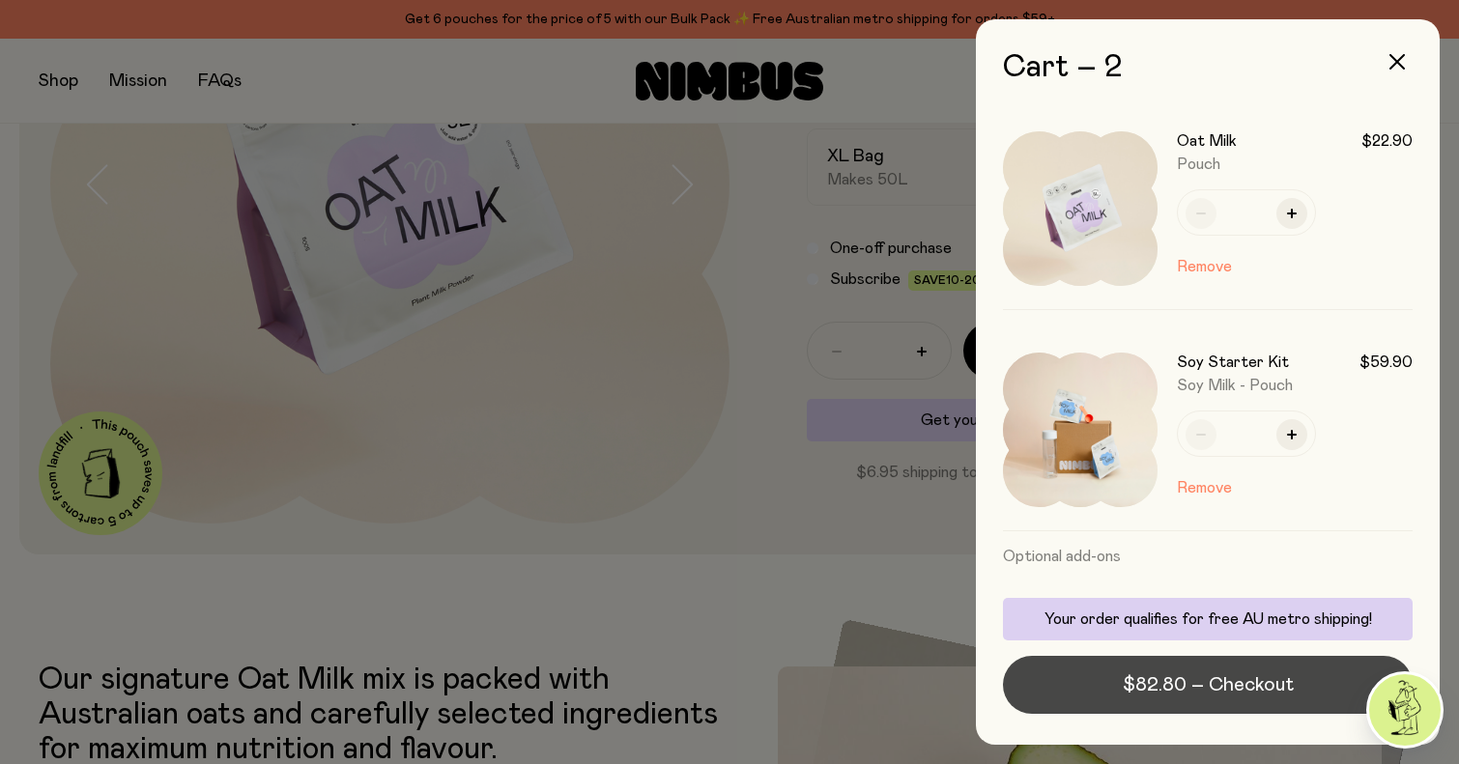
click at [1178, 687] on span "$82.80 – Checkout" at bounding box center [1208, 684] width 171 height 27
